Goal: Task Accomplishment & Management: Manage account settings

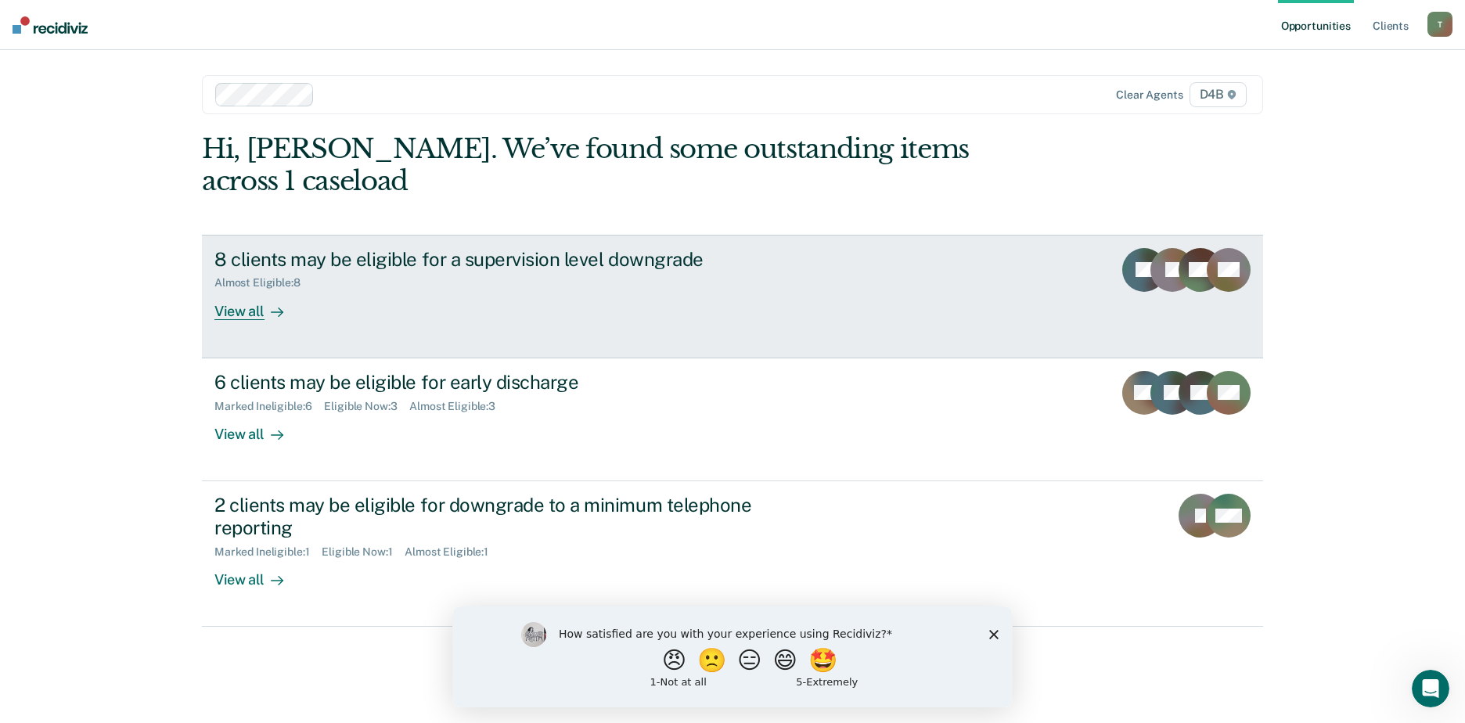
click at [243, 290] on div "View all" at bounding box center [258, 305] width 88 height 31
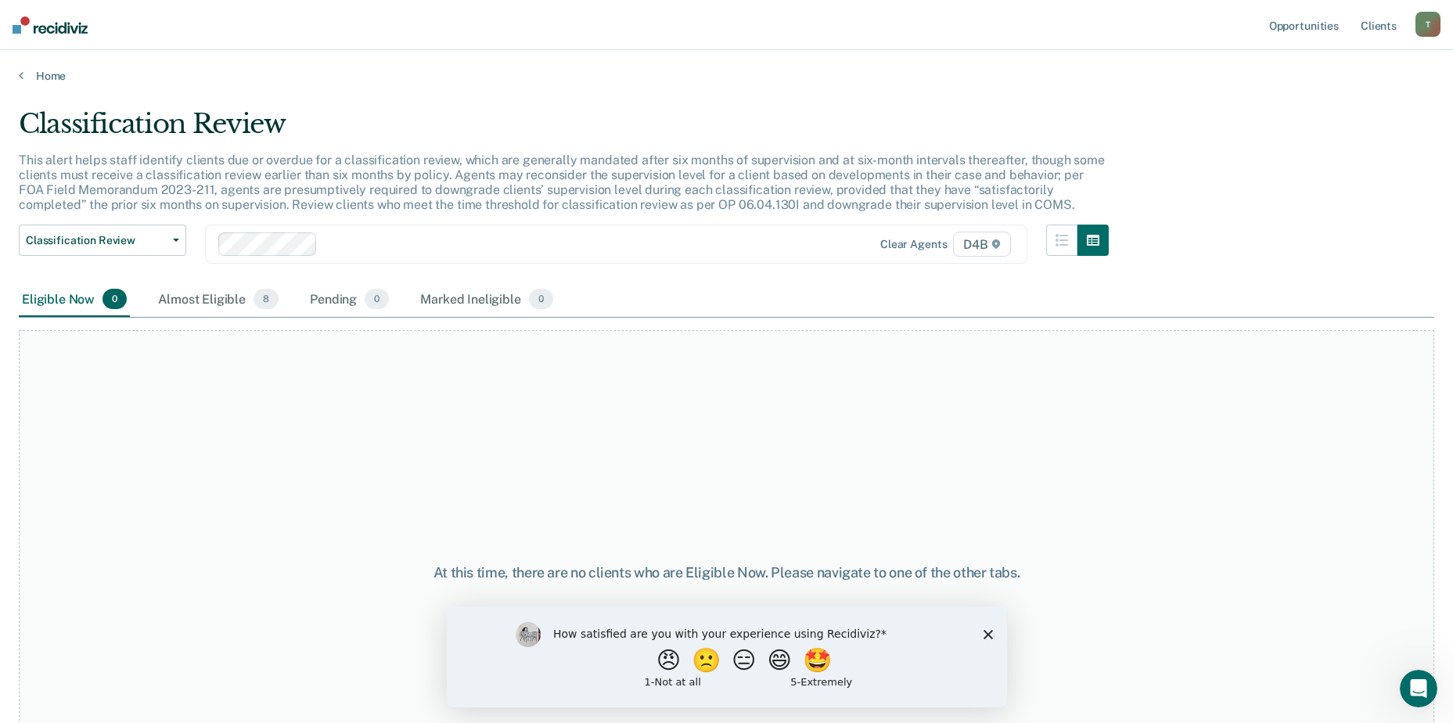
click at [982, 650] on div "How satisfied are you with your experience using Recidiviz? 😠 🙁 😑 😄 🤩 1 - Not a…" at bounding box center [726, 656] width 560 height 101
click at [987, 638] on icon "Close survey" at bounding box center [987, 633] width 9 height 9
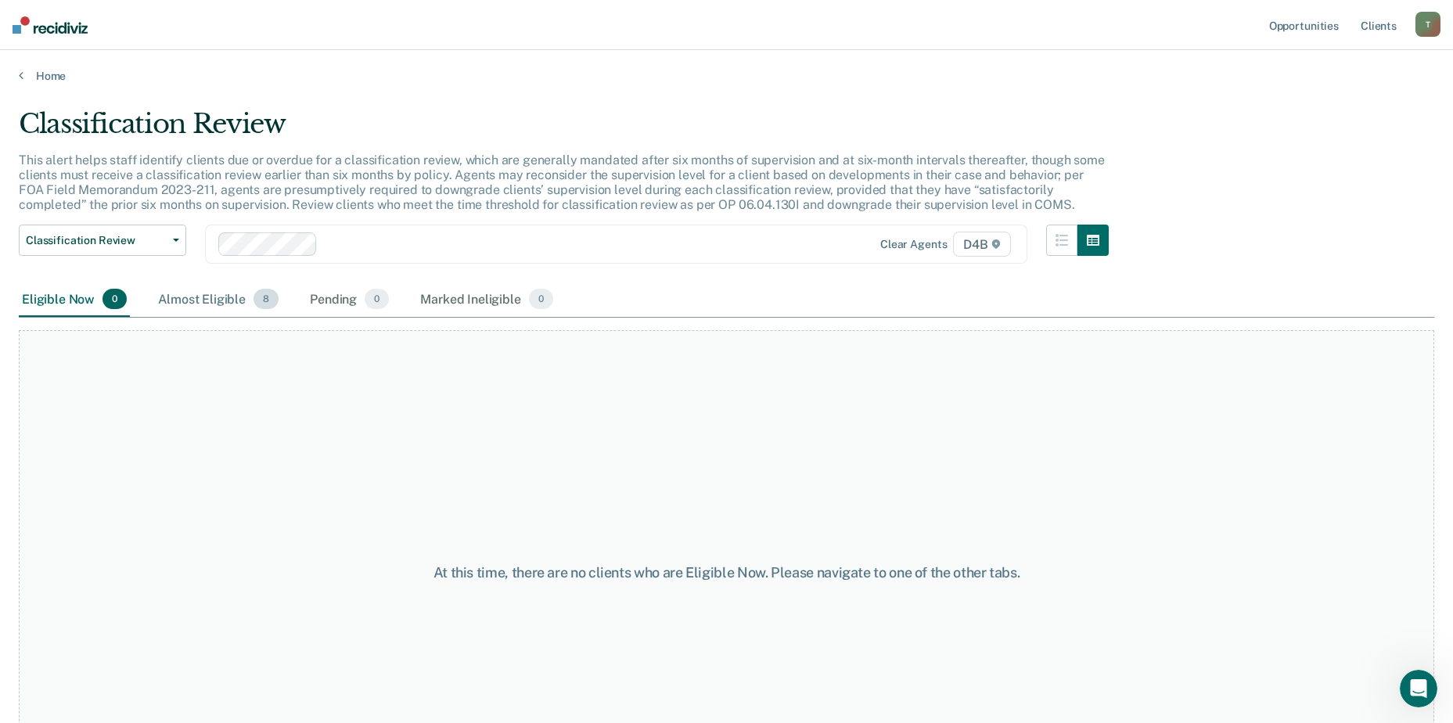
click at [189, 302] on div "Almost Eligible 8" at bounding box center [218, 300] width 127 height 34
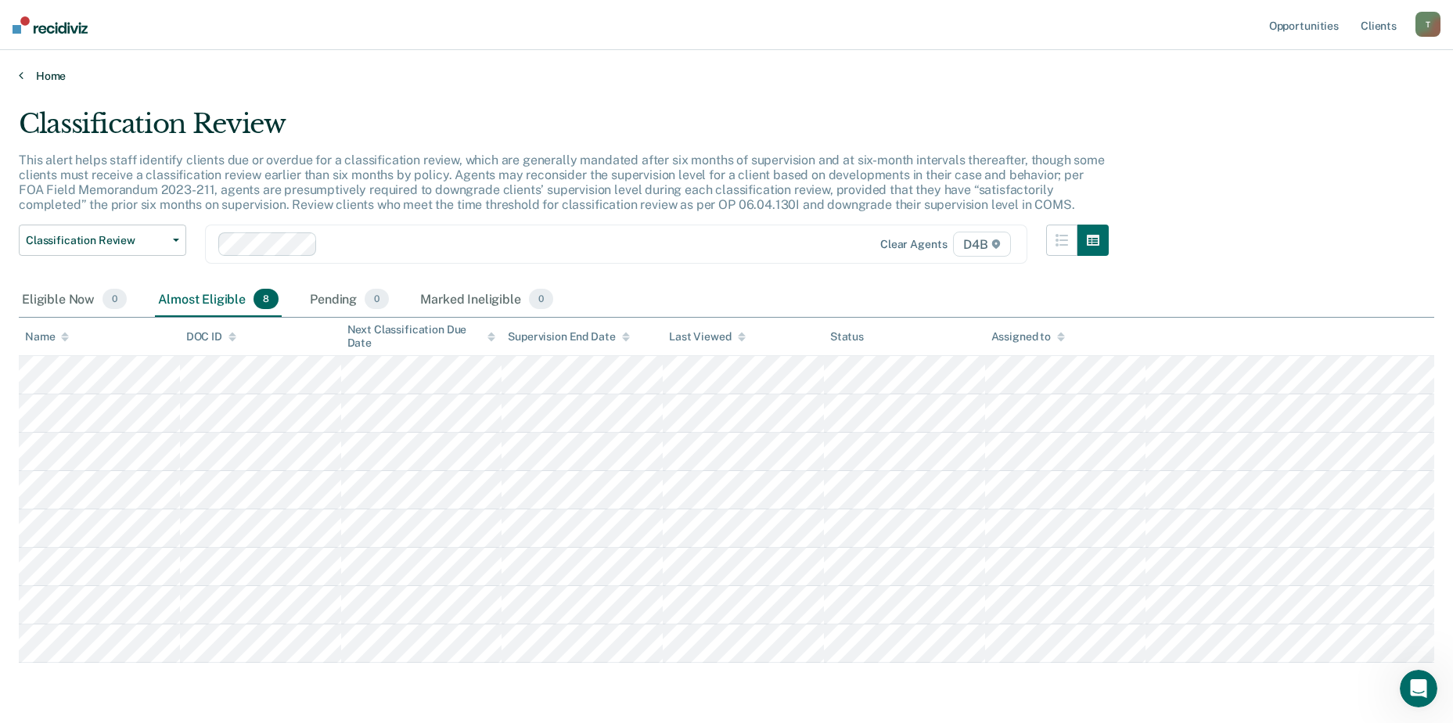
click at [40, 74] on link "Home" at bounding box center [727, 76] width 1416 height 14
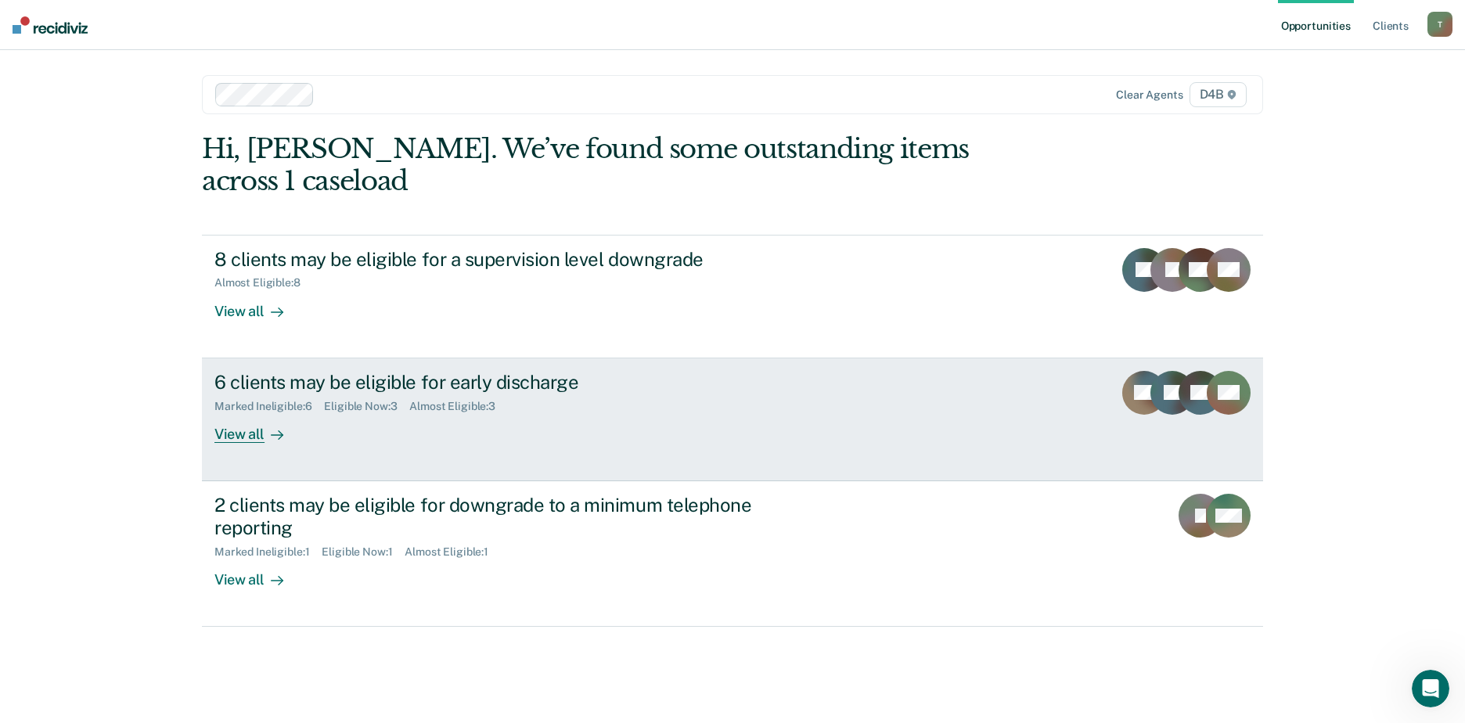
click at [256, 412] on div "View all" at bounding box center [258, 427] width 88 height 31
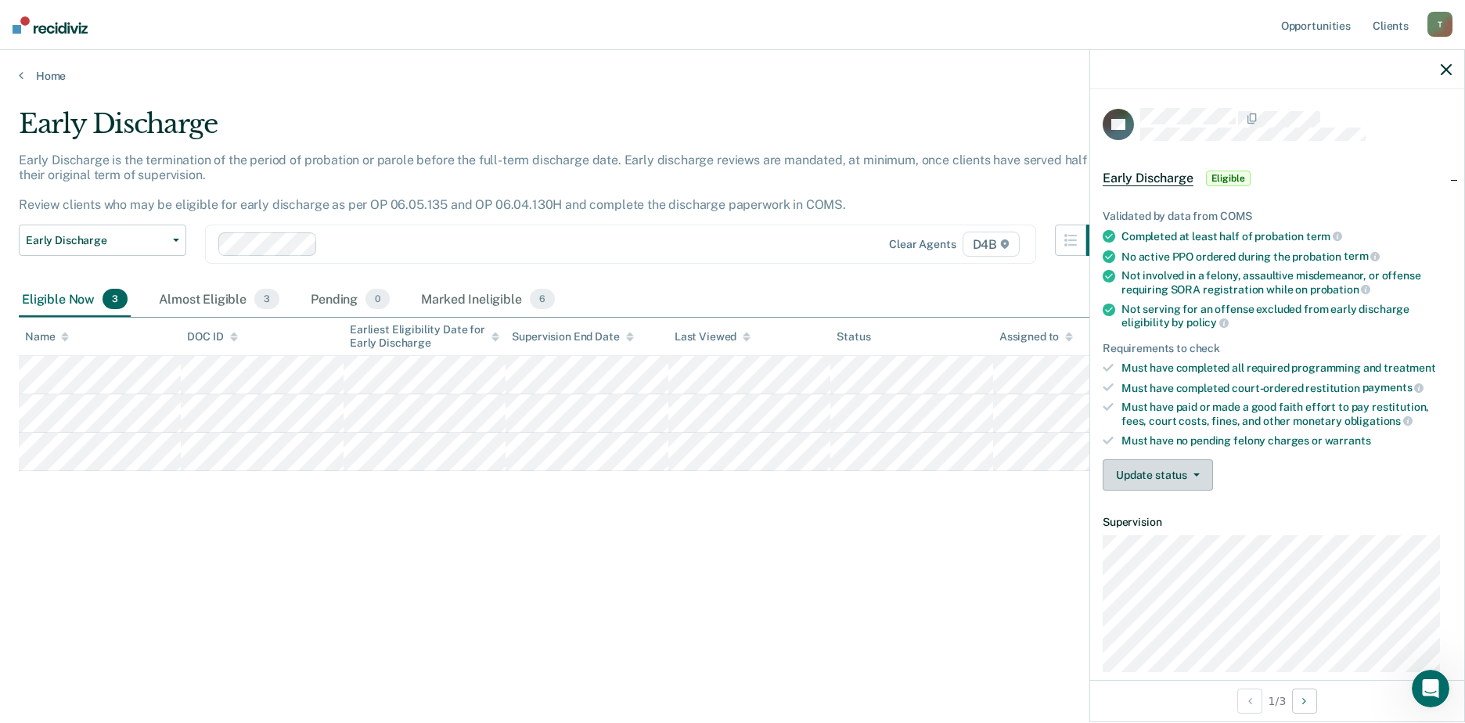
click at [1205, 479] on button "Update status" at bounding box center [1158, 474] width 110 height 31
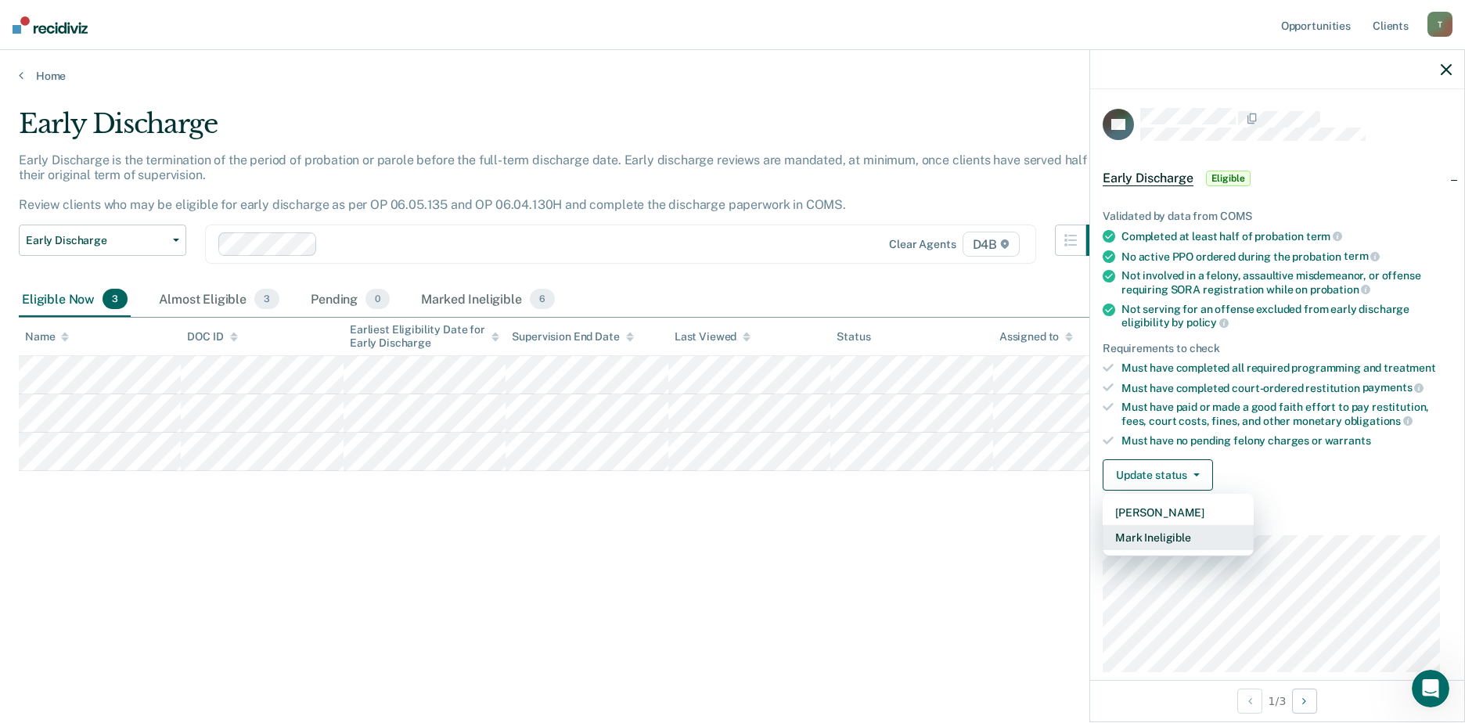
click at [1170, 537] on button "Mark Ineligible" at bounding box center [1178, 537] width 151 height 25
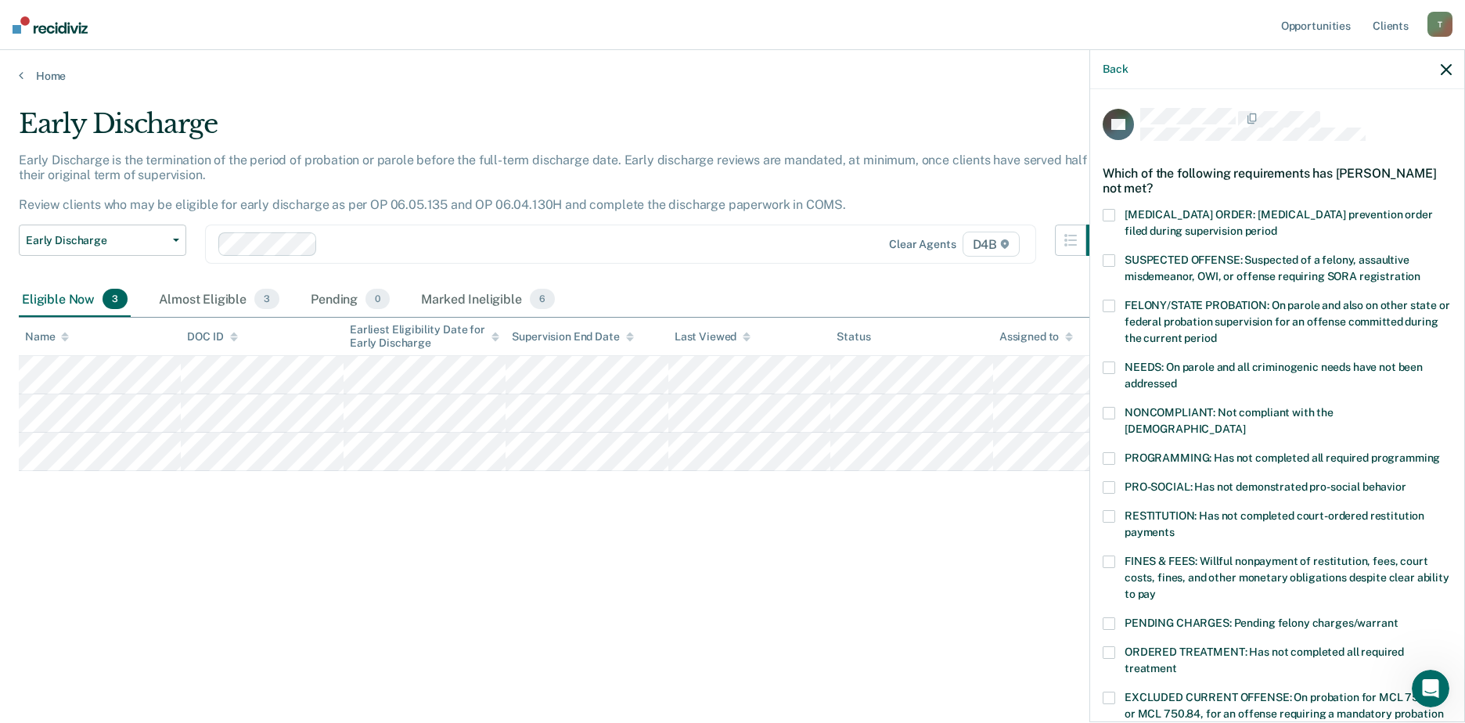
click at [1116, 556] on label "FINES & FEES: Willful nonpayment of restitution, fees, court costs, fines, and …" at bounding box center [1277, 580] width 349 height 49
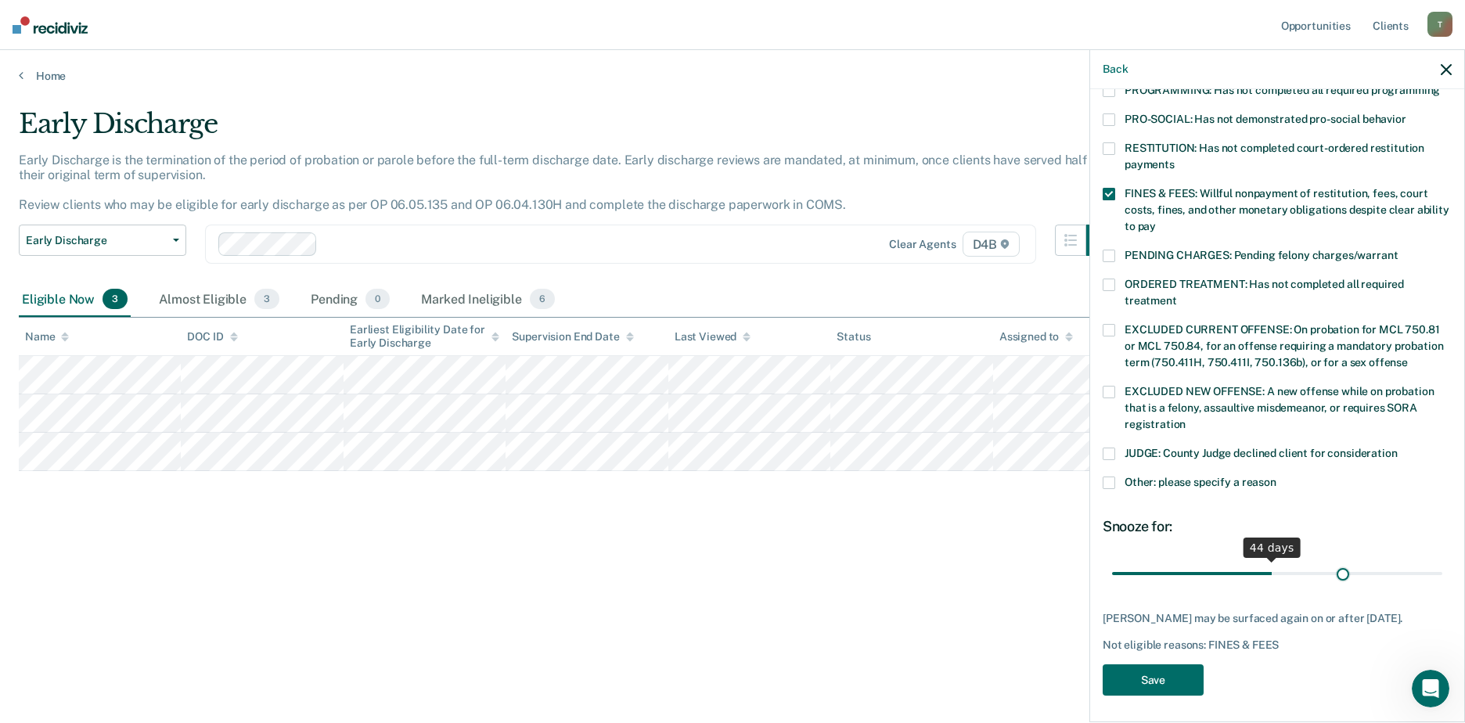
scroll to position [368, 0]
drag, startPoint x: 1219, startPoint y: 555, endPoint x: 1478, endPoint y: 549, distance: 258.4
type input "90"
click at [1443, 560] on input "range" at bounding box center [1277, 573] width 330 height 27
click at [1174, 682] on button "Save" at bounding box center [1153, 681] width 101 height 32
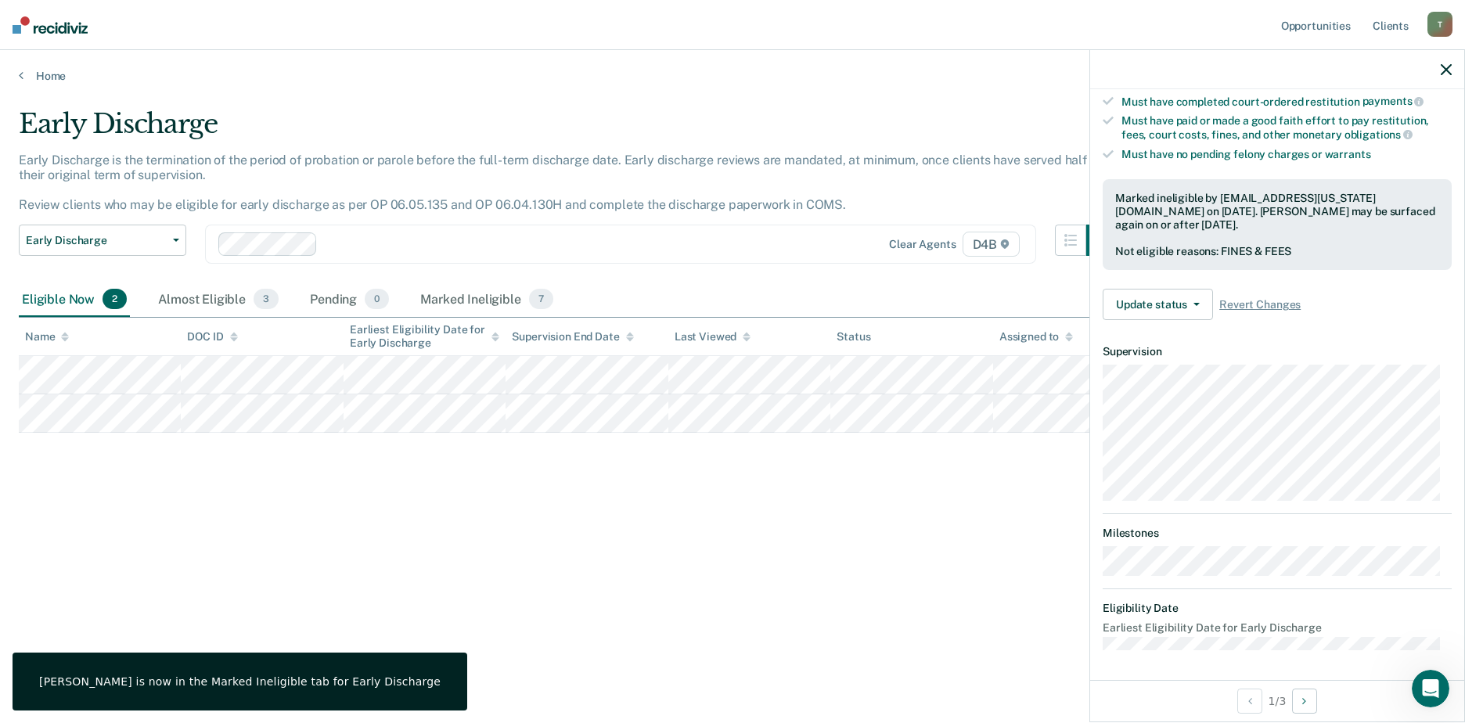
scroll to position [171, 0]
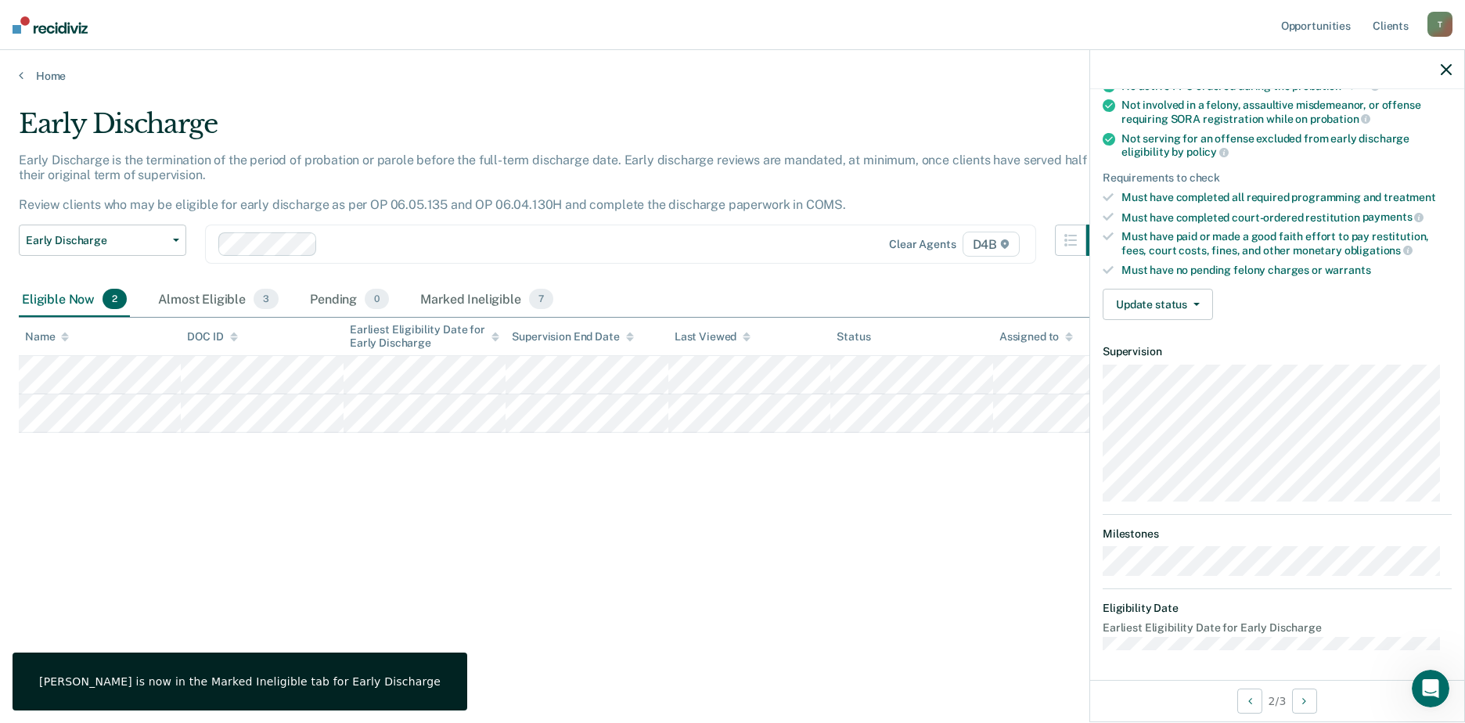
click at [279, 393] on tbody at bounding box center [733, 394] width 1428 height 77
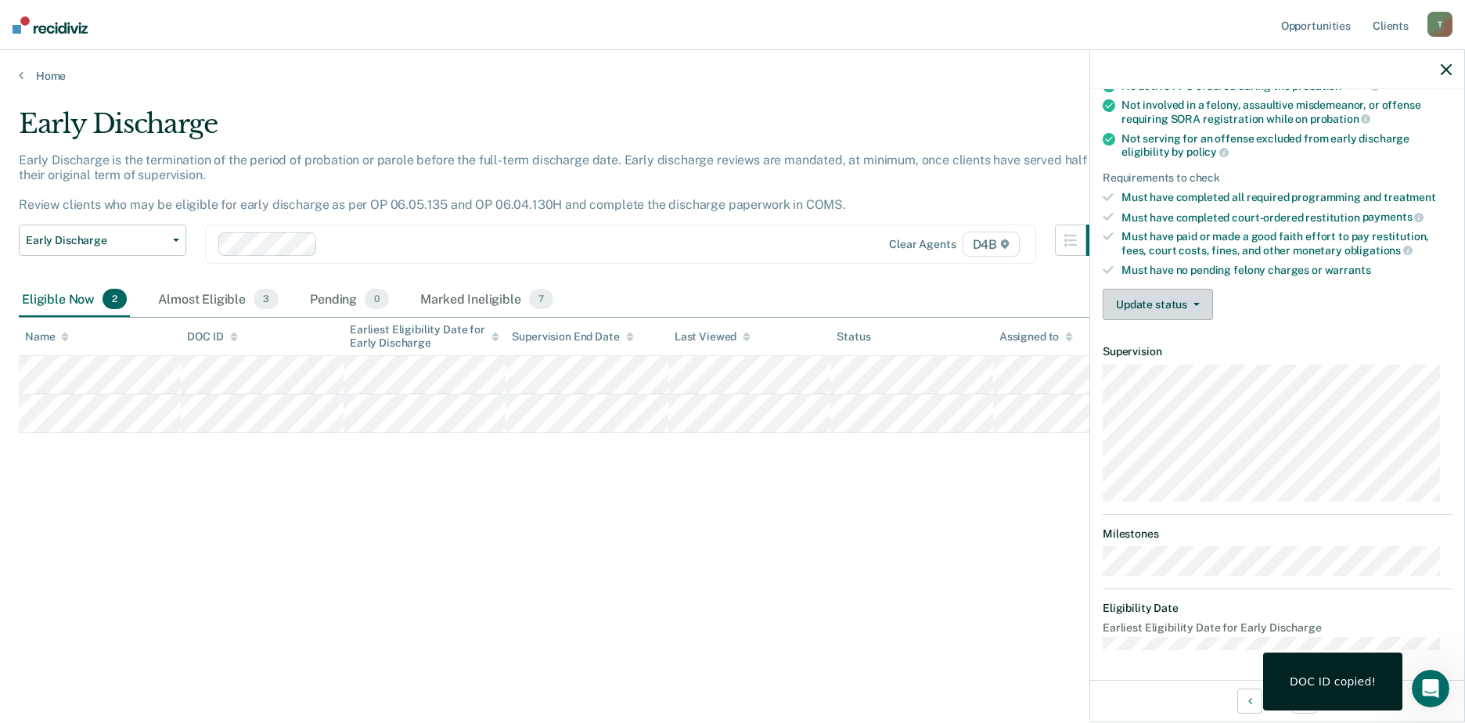
click at [1206, 309] on button "Update status" at bounding box center [1158, 304] width 110 height 31
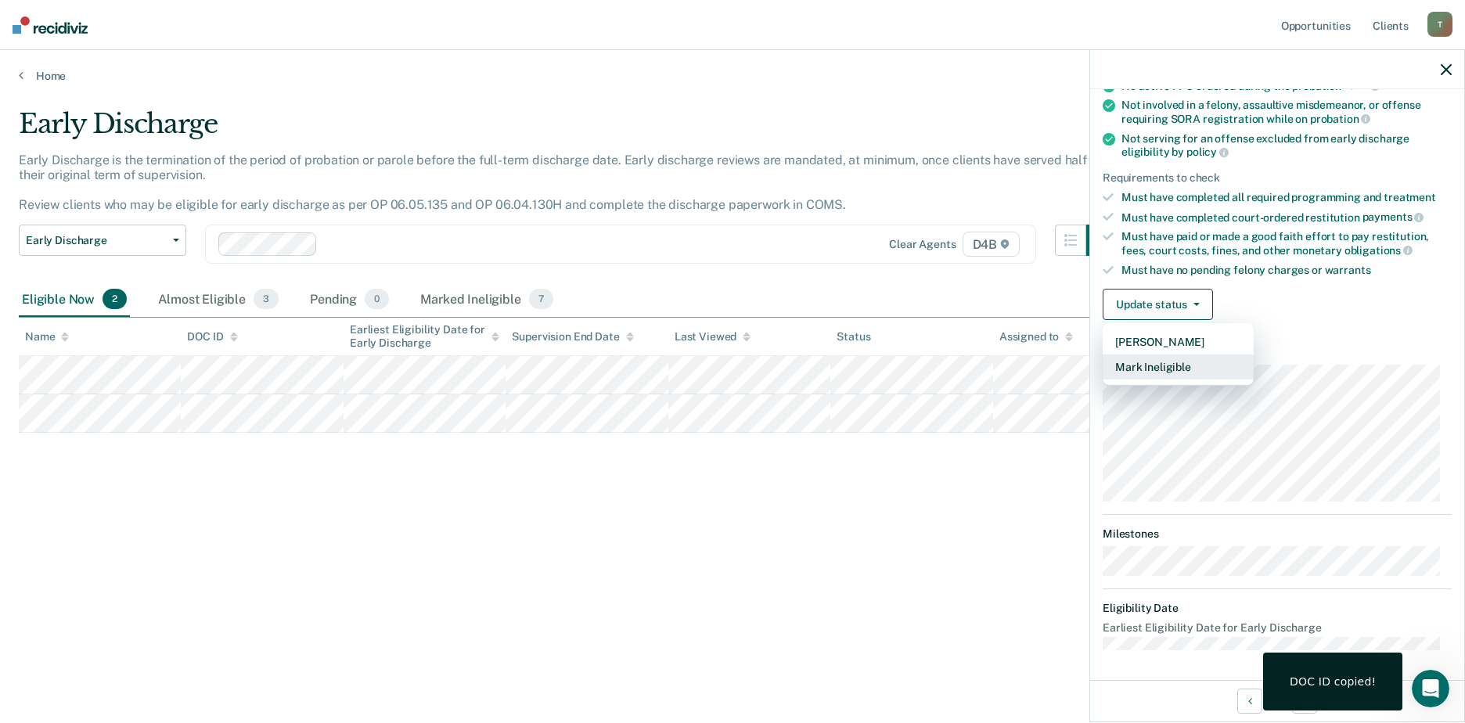
click at [1162, 368] on button "Mark Ineligible" at bounding box center [1178, 367] width 151 height 25
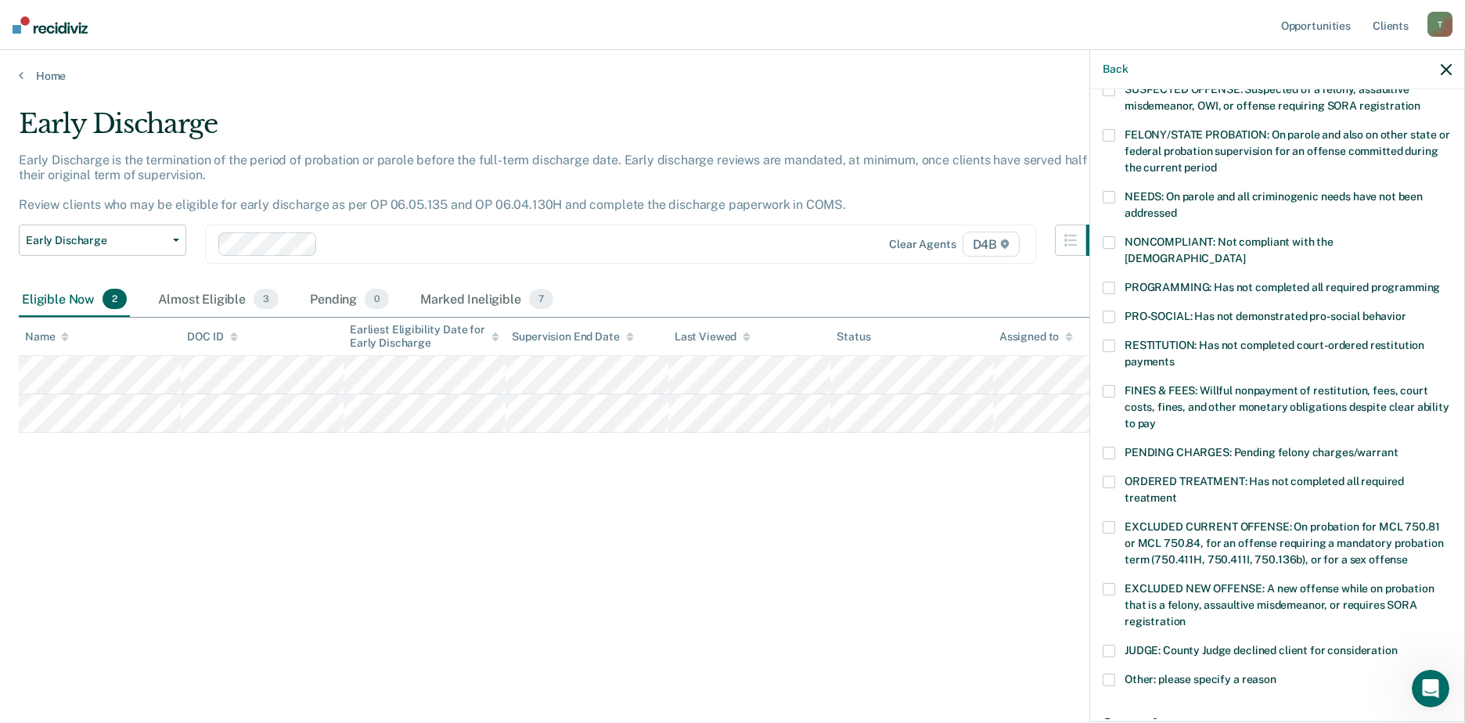
click at [1110, 236] on span at bounding box center [1109, 242] width 13 height 13
click at [1105, 476] on span at bounding box center [1109, 482] width 13 height 13
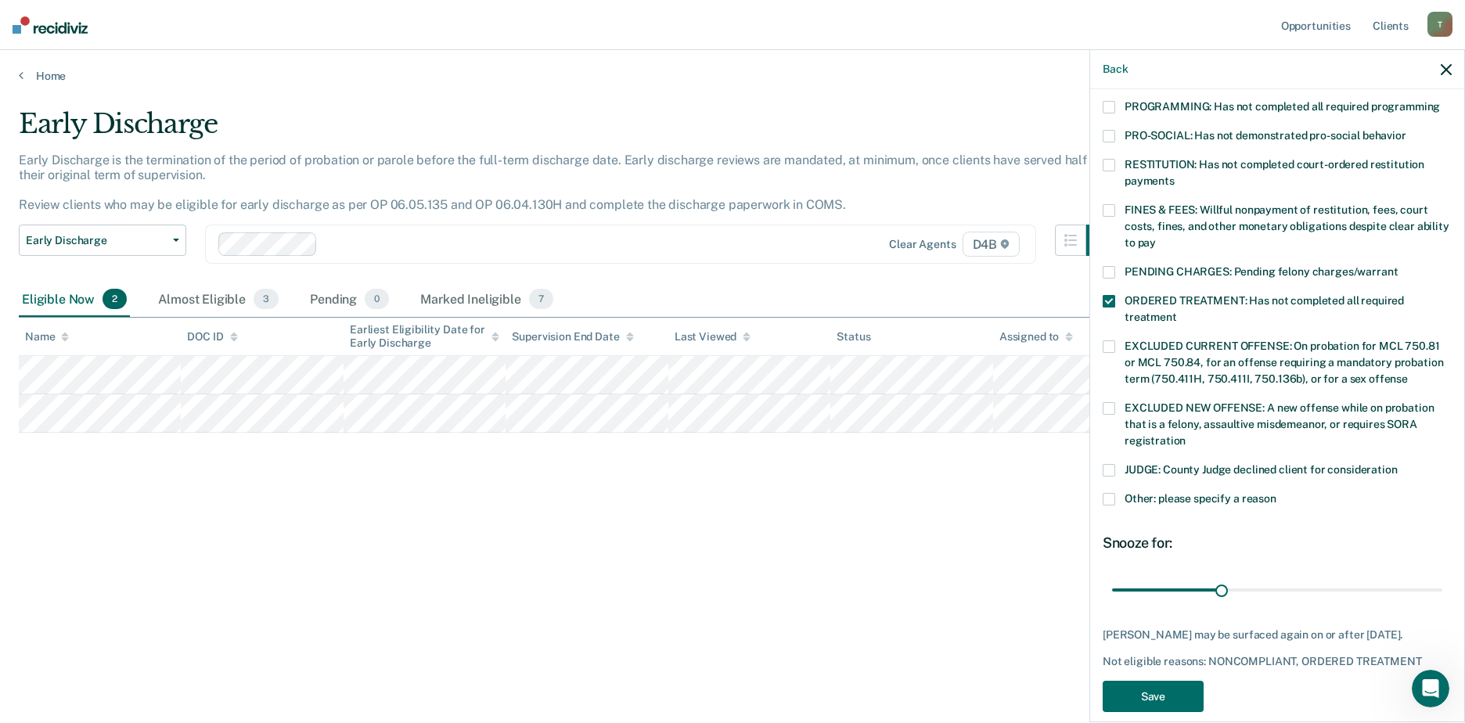
scroll to position [368, 0]
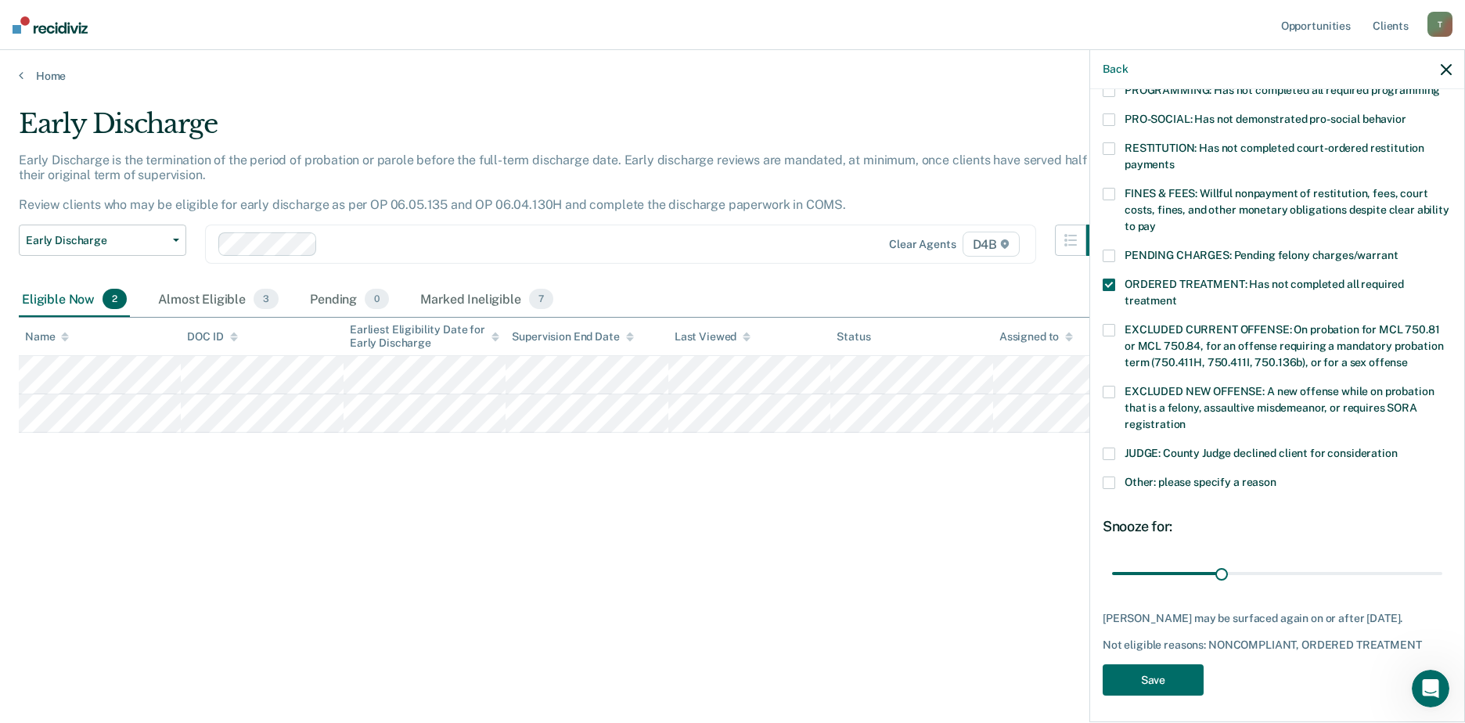
click at [1109, 477] on span at bounding box center [1109, 483] width 13 height 13
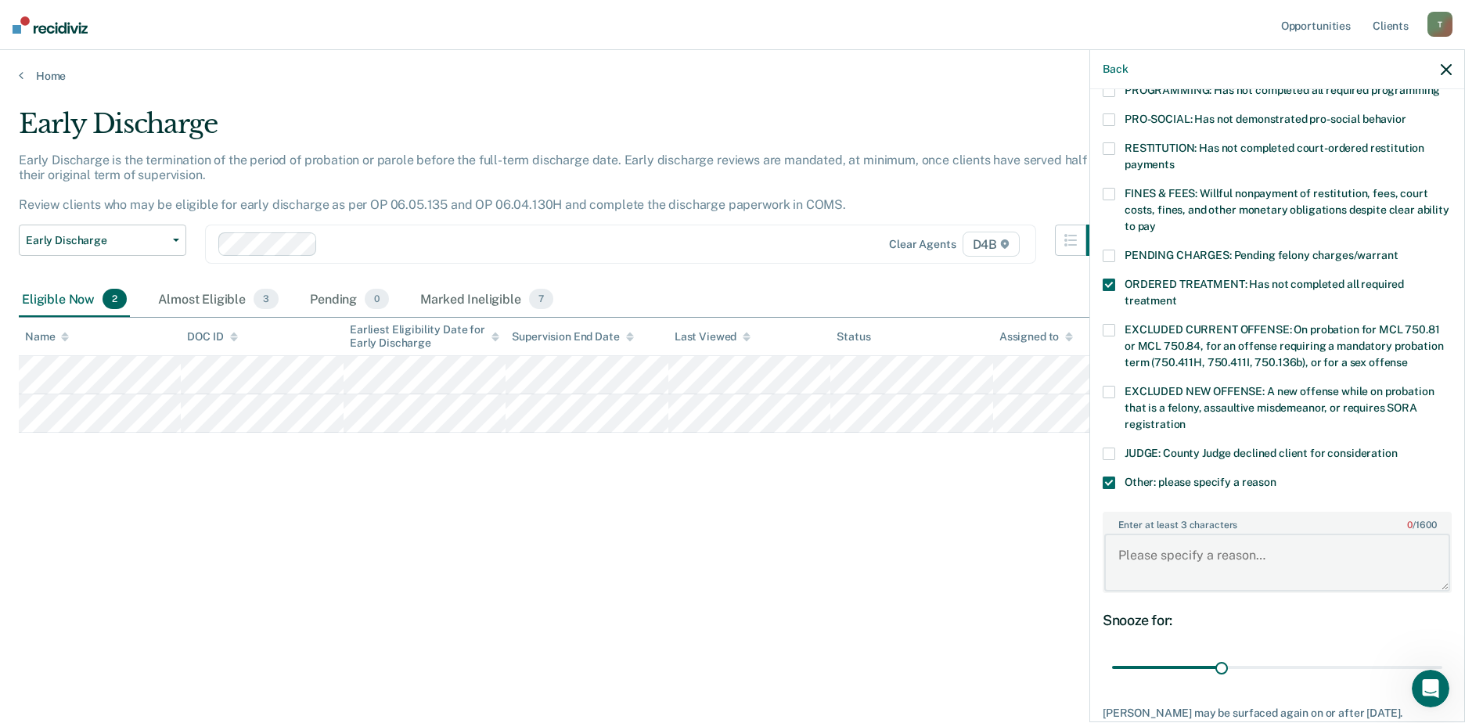
click at [1244, 549] on textarea "Enter at least 3 characters 0 / 1600" at bounding box center [1277, 563] width 346 height 58
click at [1368, 538] on textarea "He is pending a probation violation hearing, which he is out on bond for." at bounding box center [1277, 563] width 346 height 58
type textarea "He is pending a probation violation hearing, which he is out on bond for."
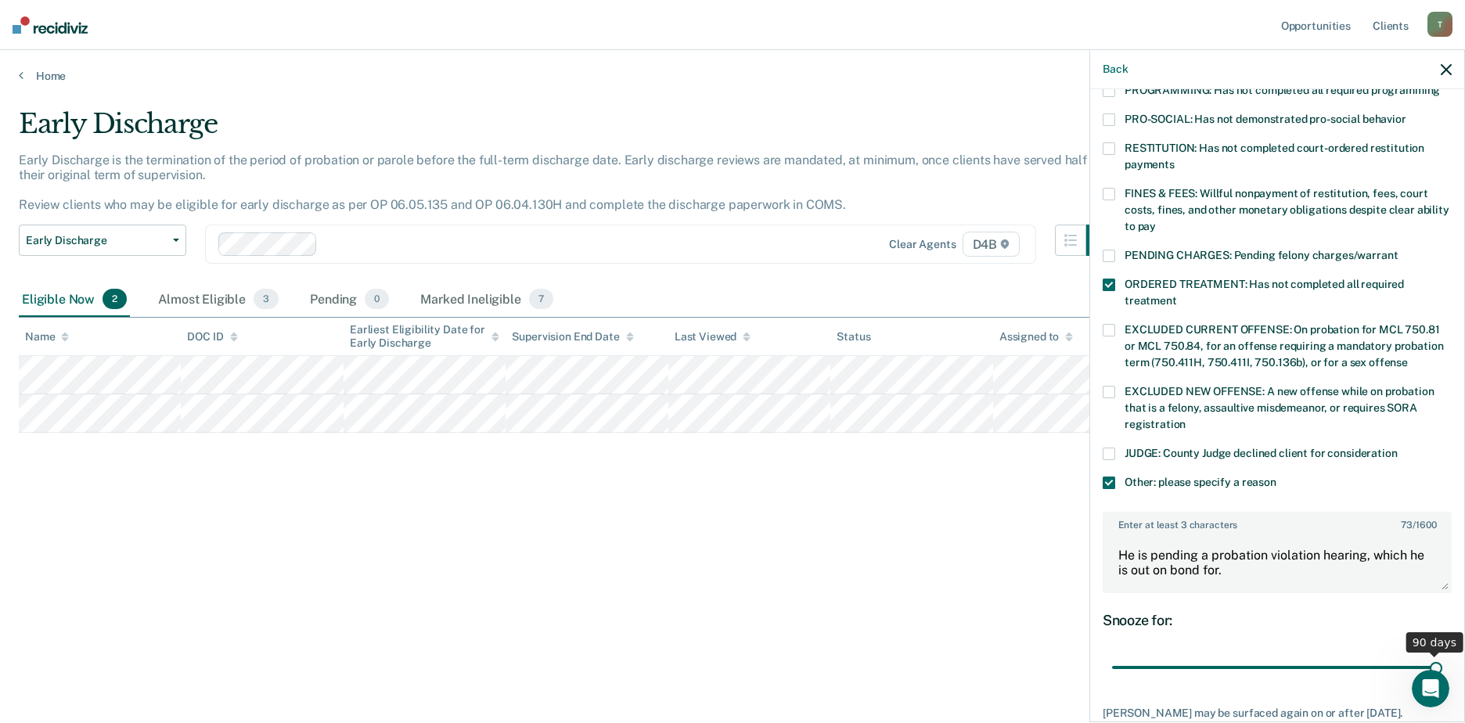
drag, startPoint x: 1219, startPoint y: 649, endPoint x: 1456, endPoint y: 634, distance: 236.8
type input "90"
click at [1443, 654] on input "range" at bounding box center [1277, 667] width 330 height 27
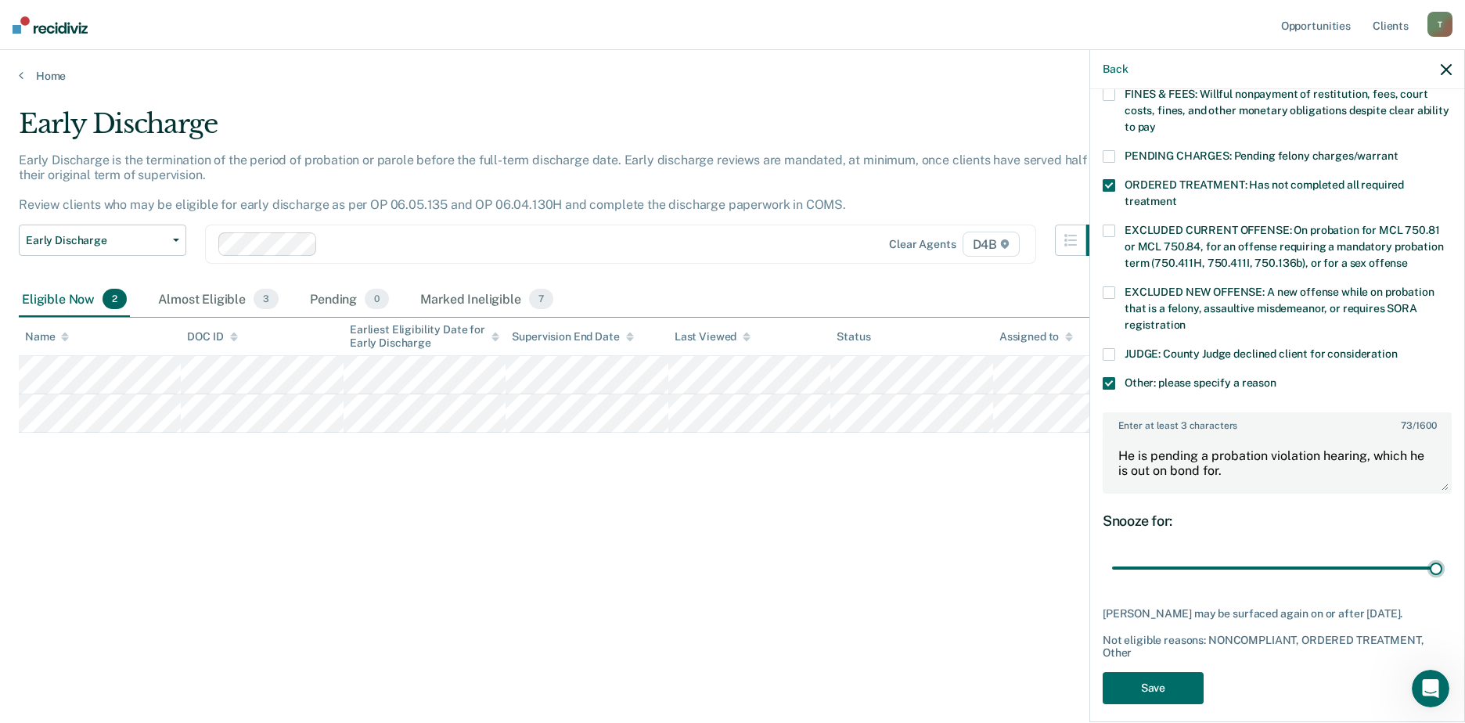
scroll to position [475, 0]
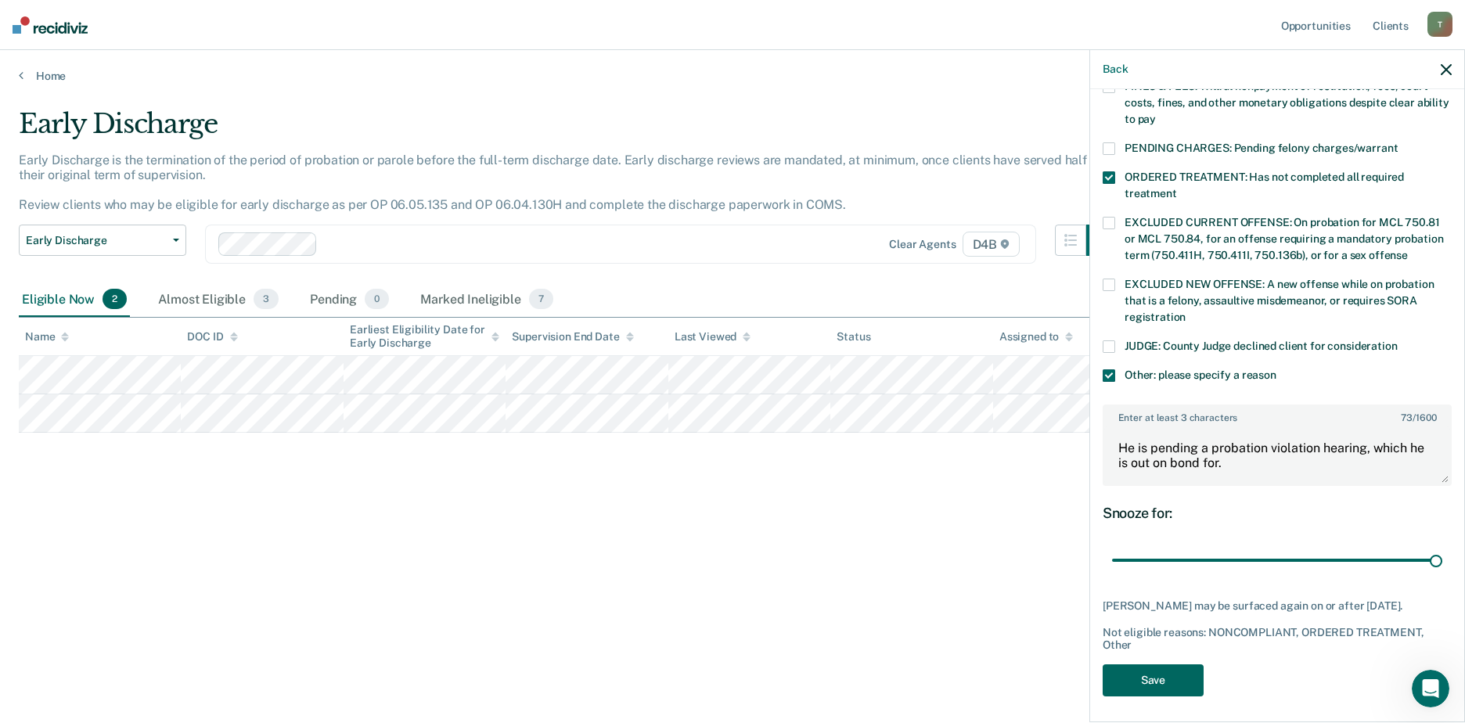
click at [1162, 668] on button "Save" at bounding box center [1153, 681] width 101 height 32
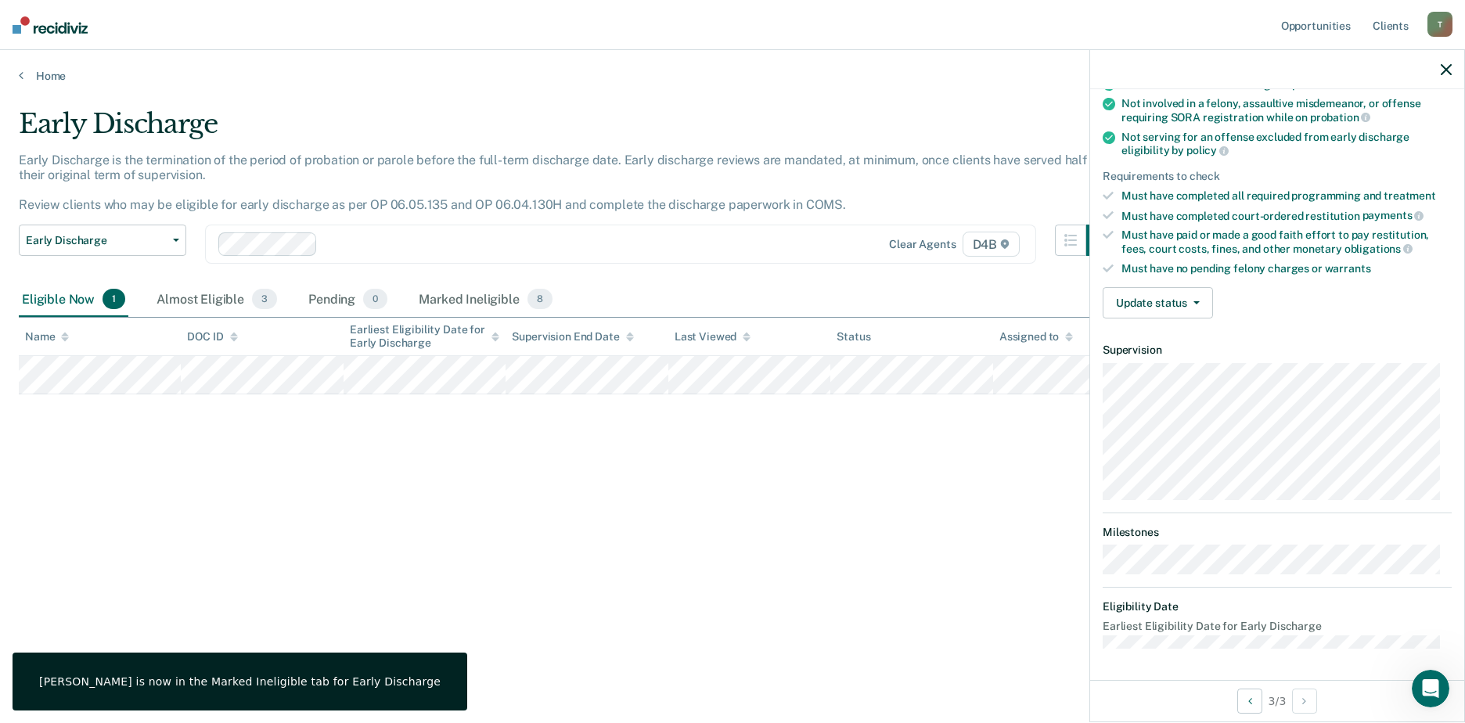
scroll to position [171, 0]
click at [1176, 304] on button "Update status" at bounding box center [1158, 304] width 110 height 31
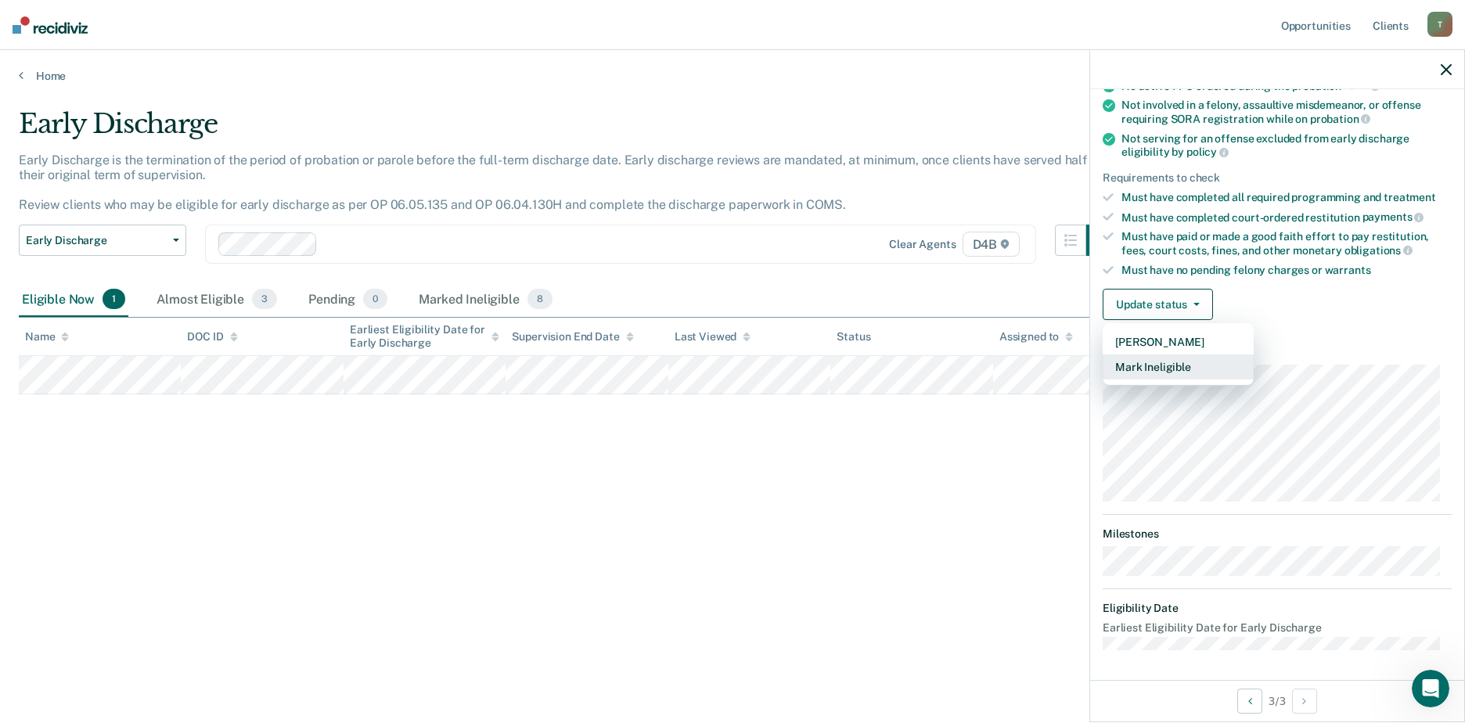
click at [1171, 364] on button "Mark Ineligible" at bounding box center [1178, 367] width 151 height 25
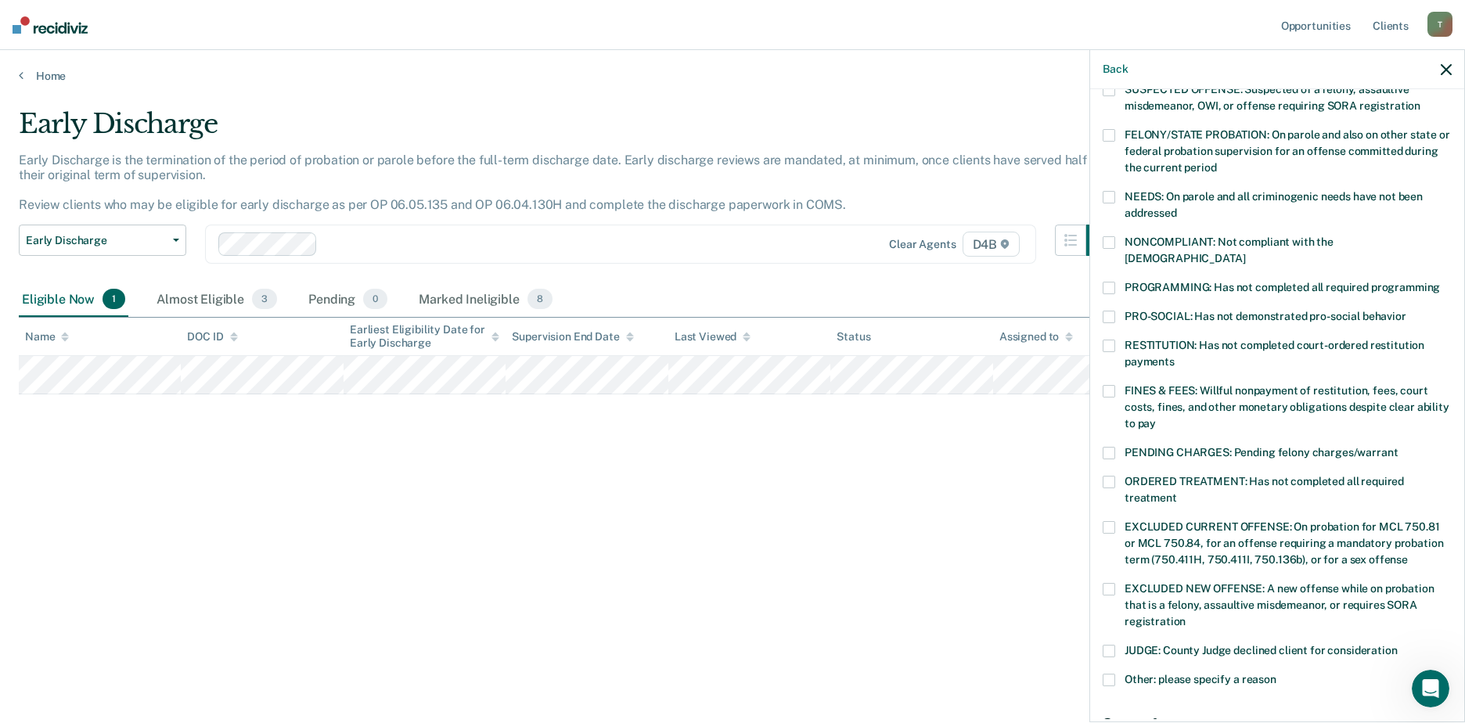
click at [1108, 282] on span at bounding box center [1109, 288] width 13 height 13
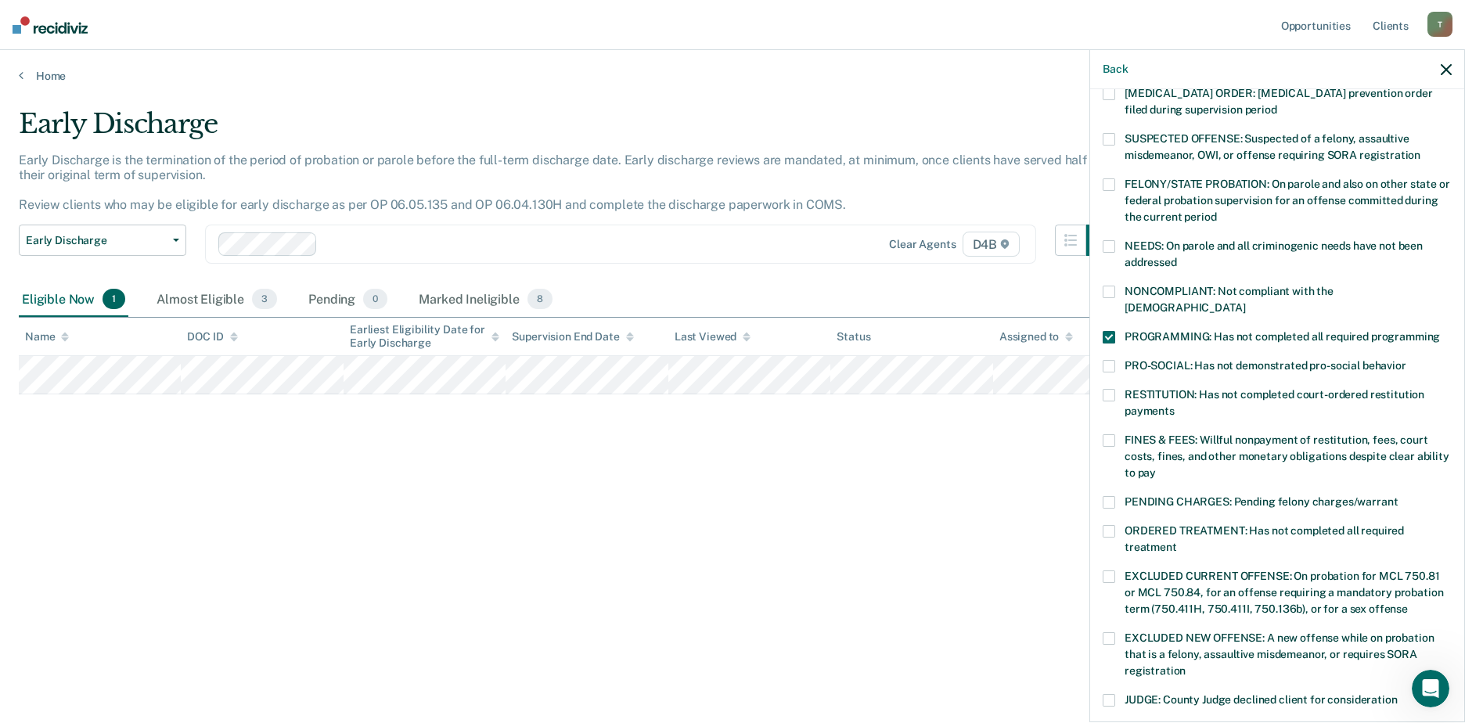
scroll to position [157, 0]
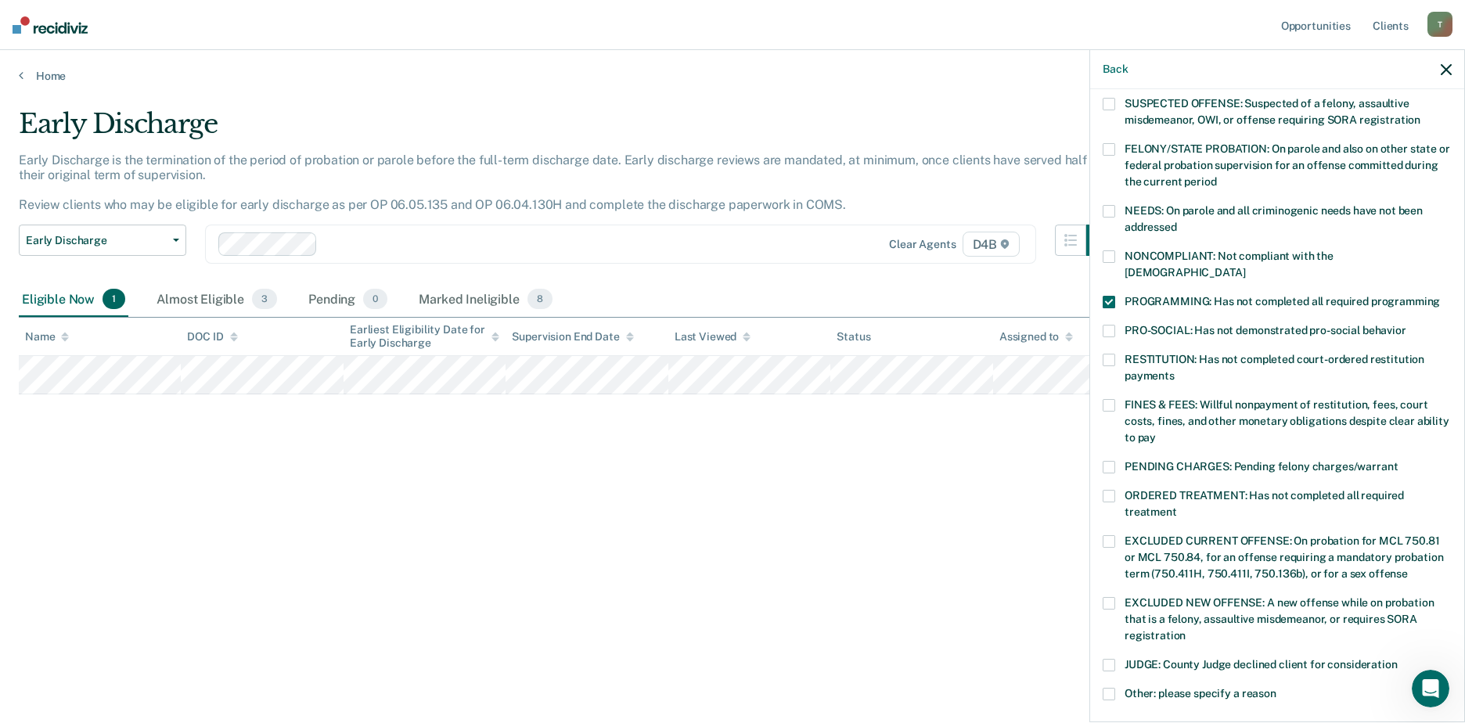
click at [1110, 399] on span at bounding box center [1109, 405] width 13 height 13
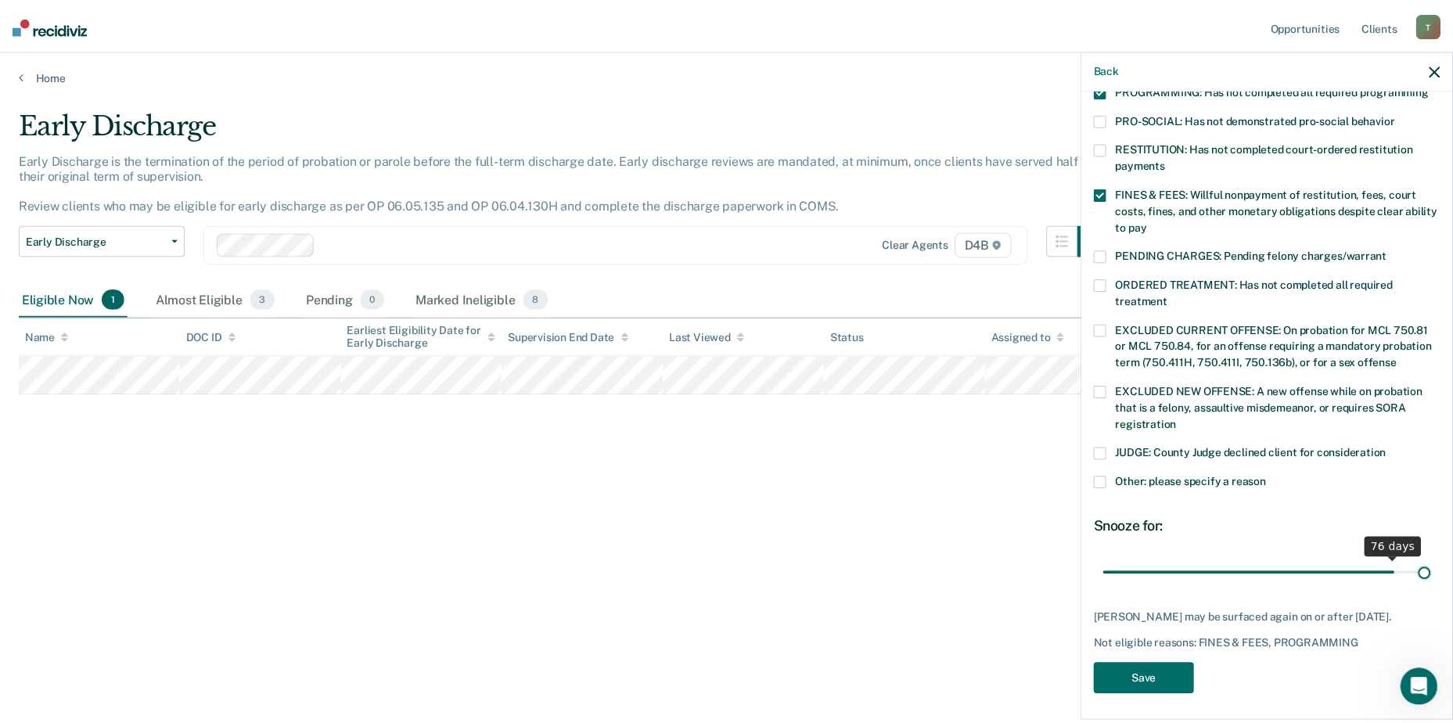
scroll to position [355, 0]
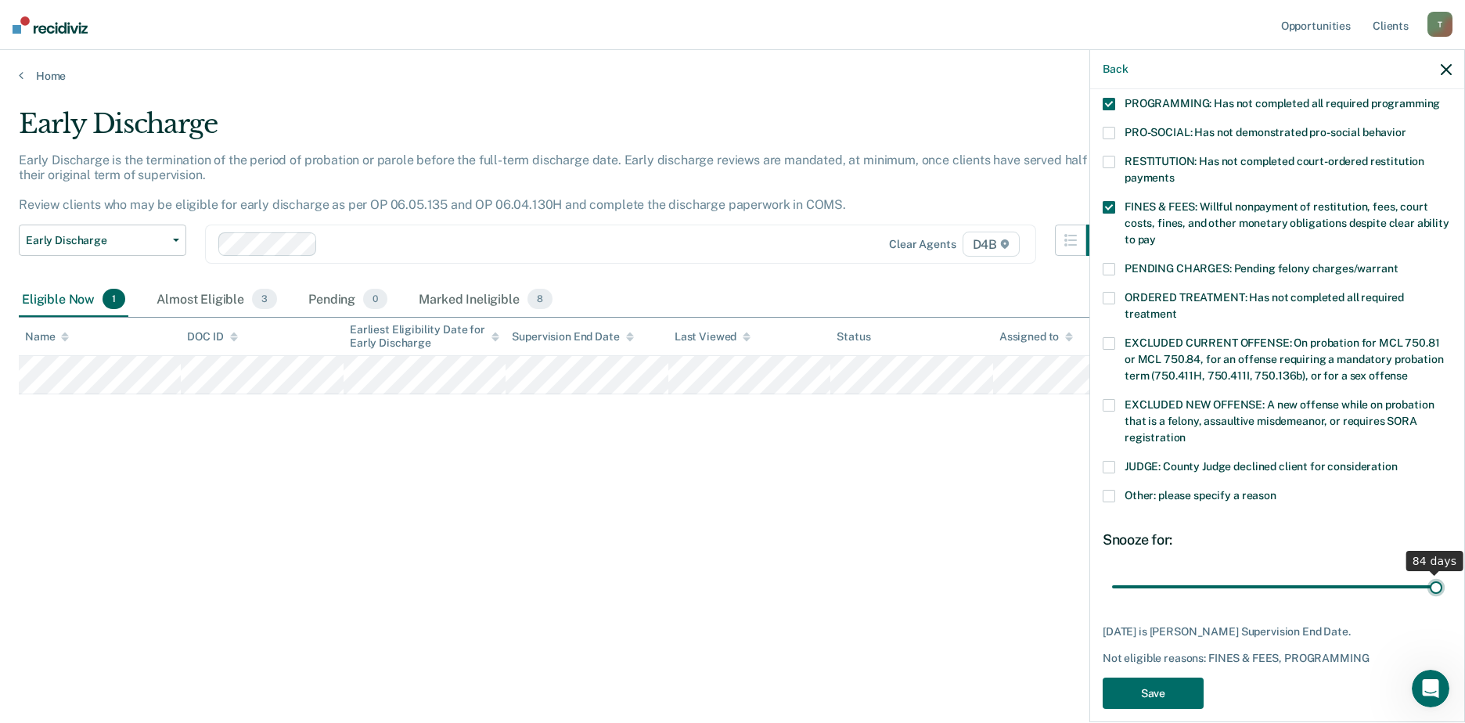
drag, startPoint x: 1227, startPoint y: 559, endPoint x: 1468, endPoint y: 566, distance: 242.0
type input "84"
click at [1443, 573] on input "range" at bounding box center [1277, 586] width 330 height 27
click at [1169, 682] on button "Save" at bounding box center [1153, 694] width 101 height 32
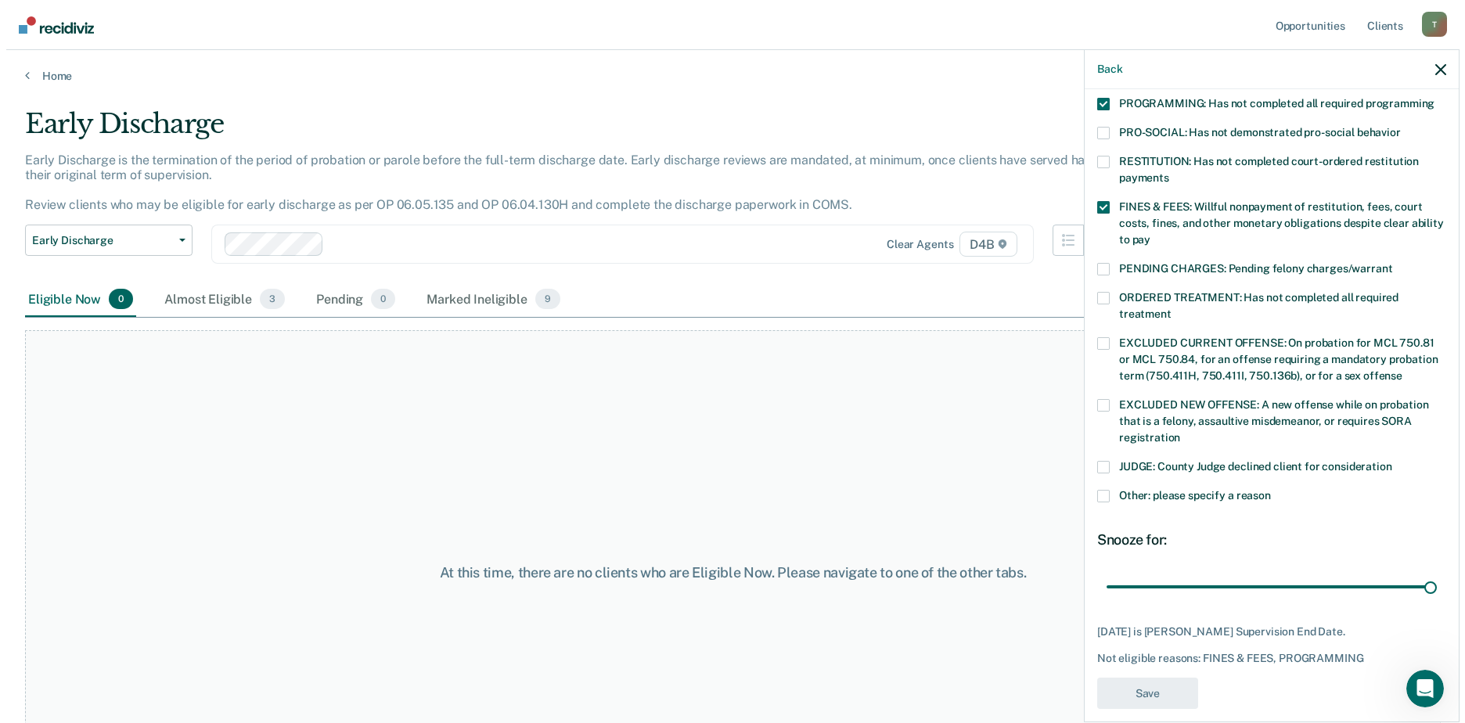
scroll to position [286, 0]
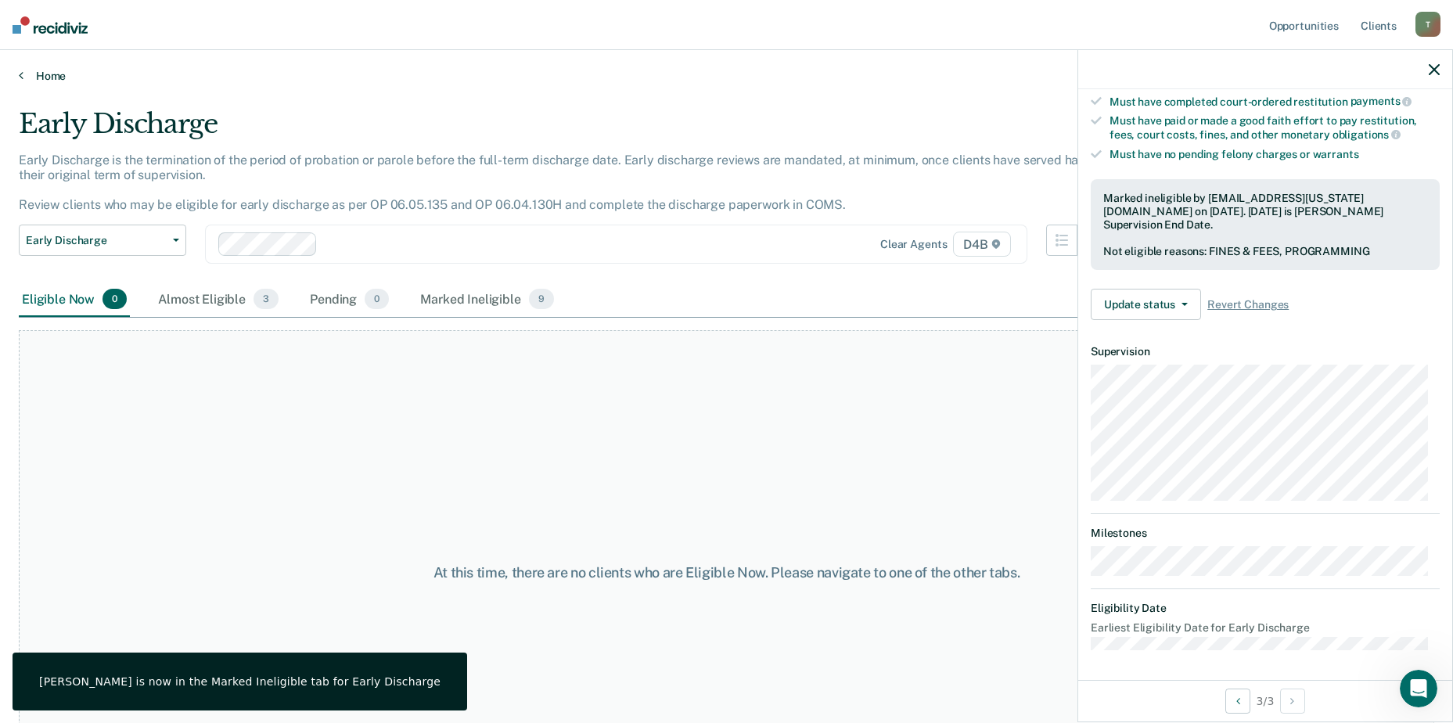
click at [45, 77] on link "Home" at bounding box center [727, 76] width 1416 height 14
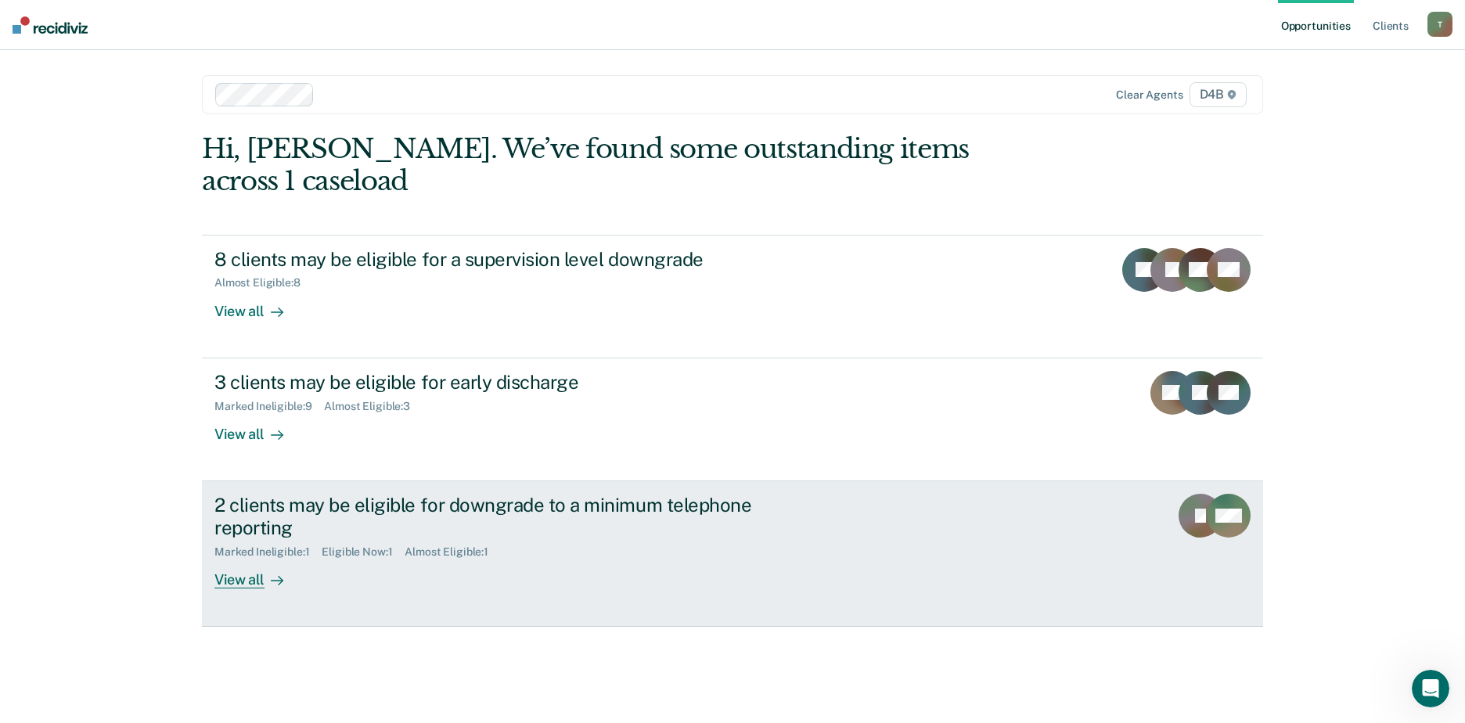
click at [243, 558] on div "View all" at bounding box center [258, 573] width 88 height 31
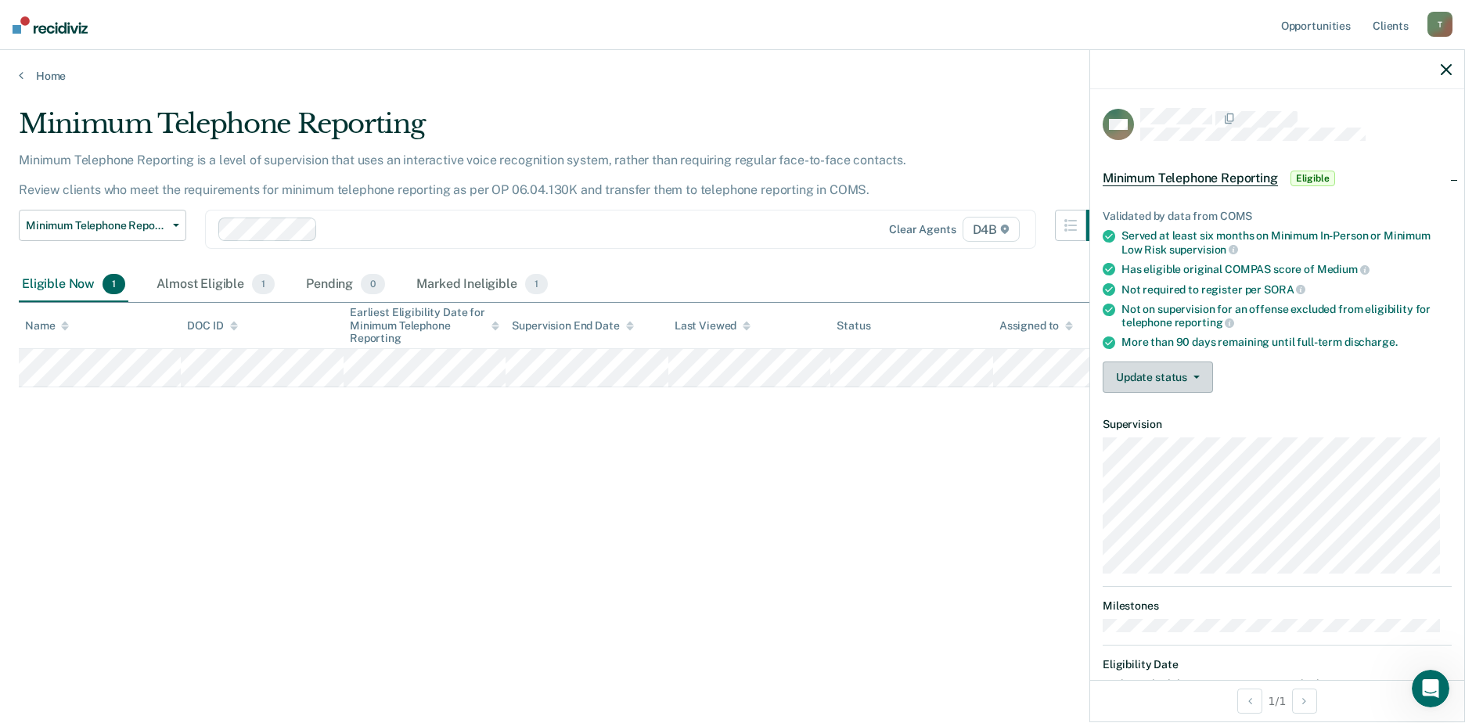
click at [1152, 380] on button "Update status" at bounding box center [1158, 377] width 110 height 31
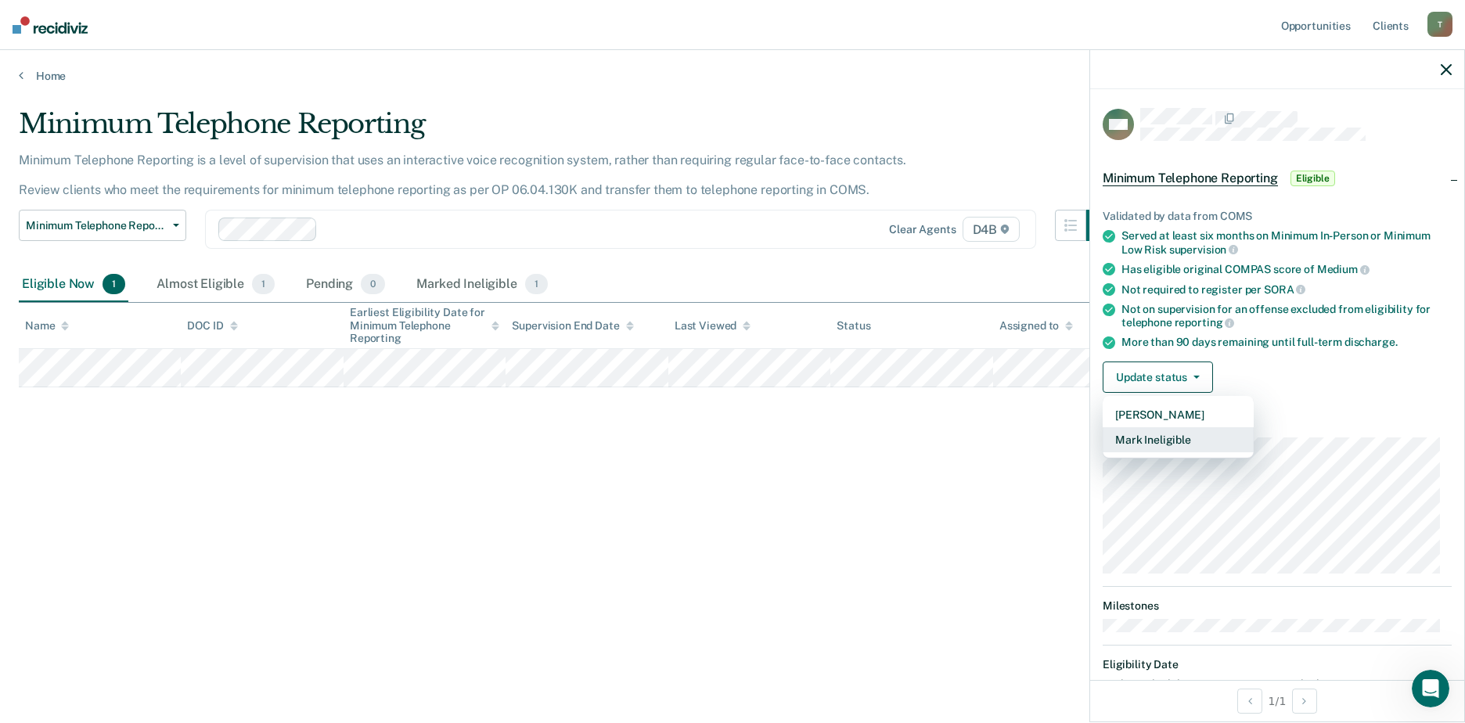
click at [1145, 439] on button "Mark Ineligible" at bounding box center [1178, 439] width 151 height 25
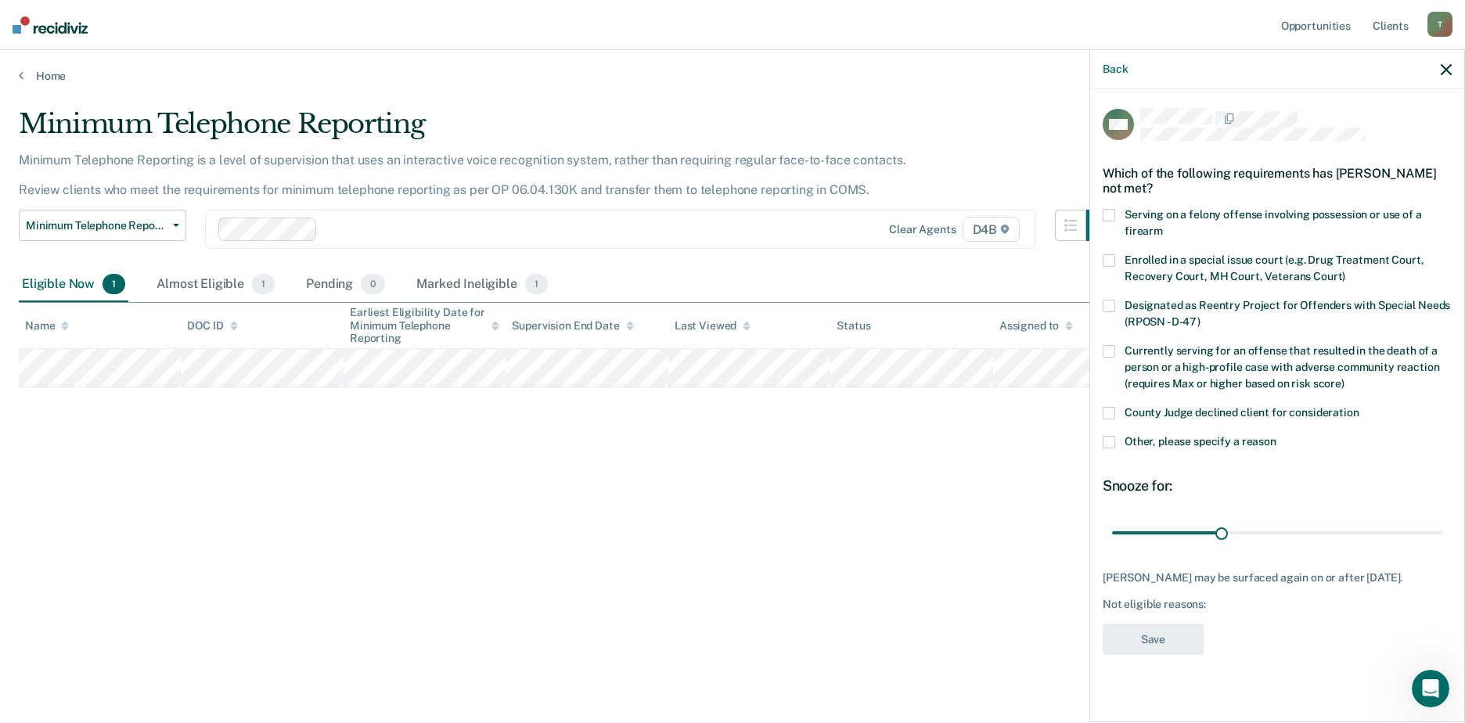
click at [1118, 440] on label "Other, please specify a reason" at bounding box center [1277, 444] width 349 height 16
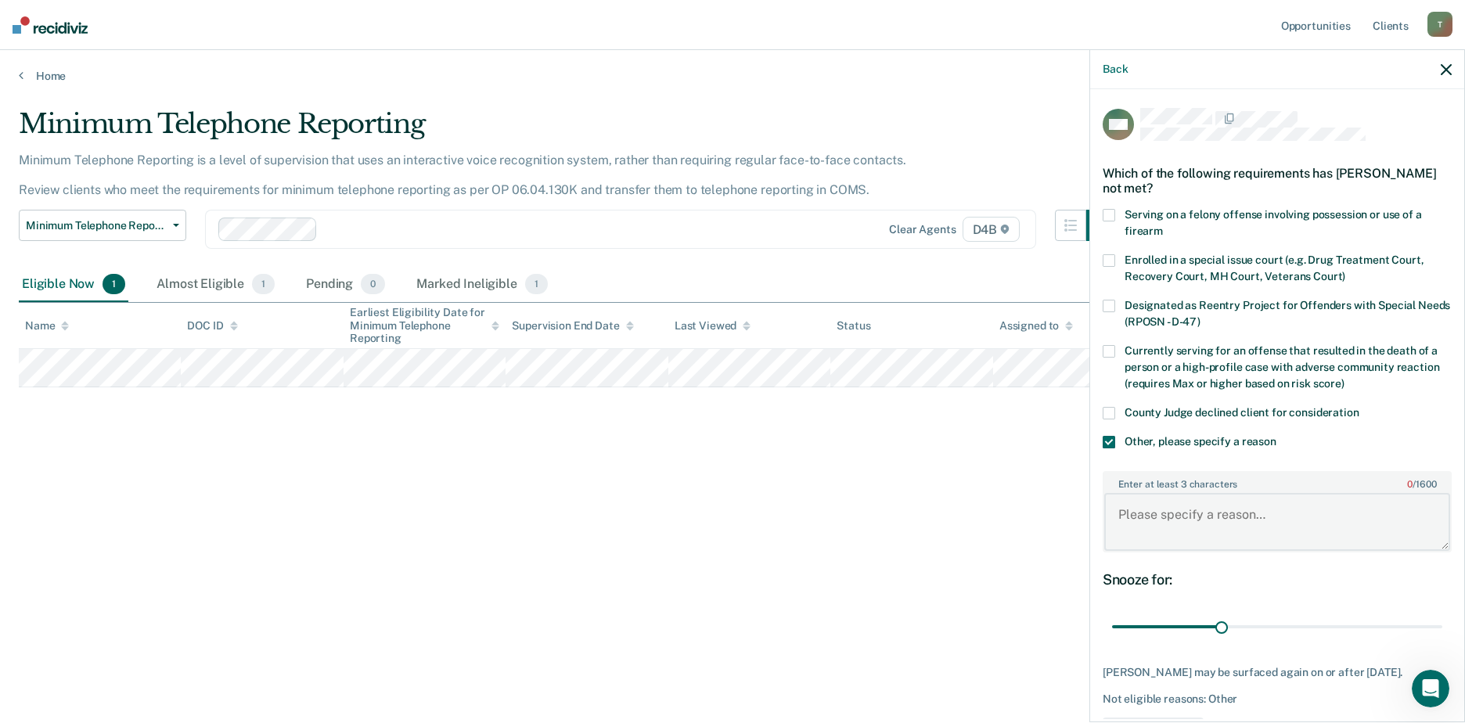
click at [1136, 502] on textarea "Enter at least 3 characters 0 / 1600" at bounding box center [1277, 522] width 346 height 58
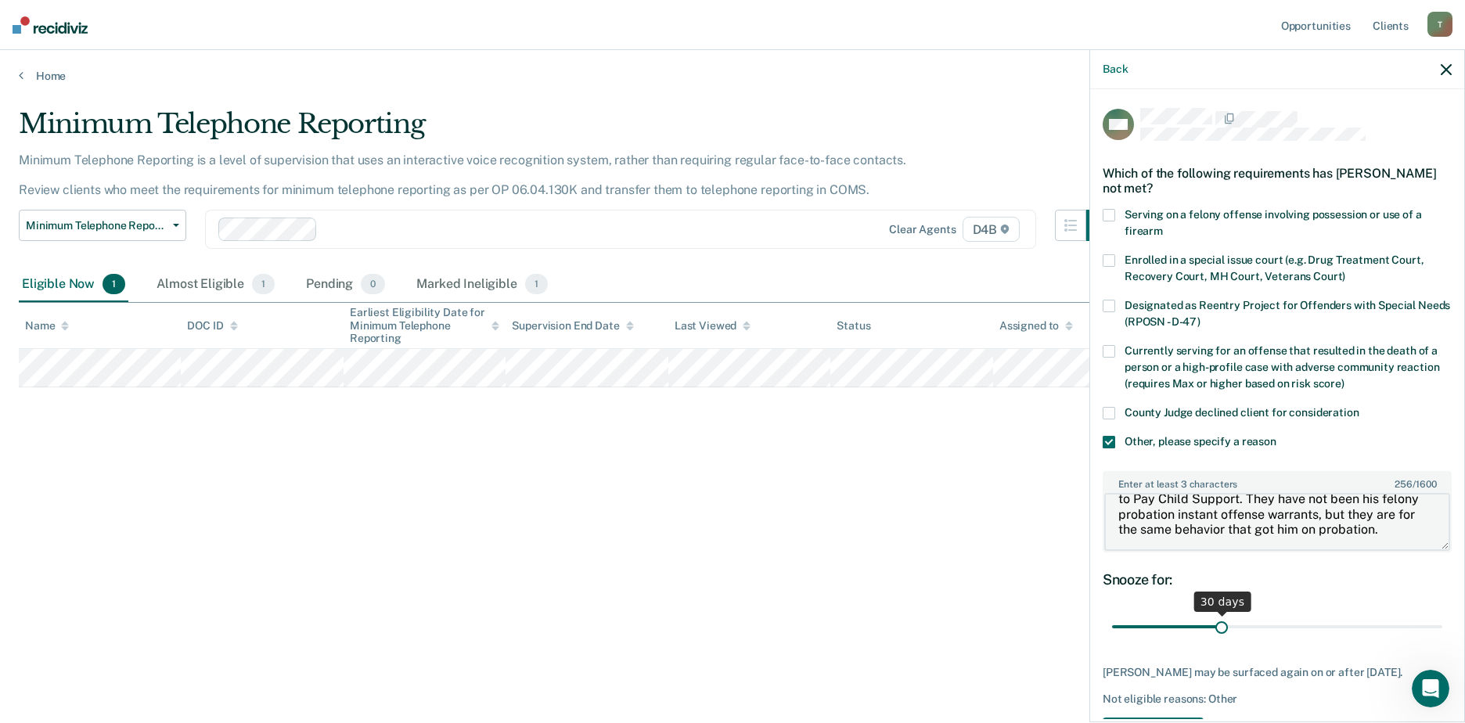
type textarea "Defendant has had several arrests during the last 6 months, due to FOC warrants…"
drag, startPoint x: 1216, startPoint y: 630, endPoint x: 1425, endPoint y: 639, distance: 209.2
type input "90"
click at [1425, 639] on input "range" at bounding box center [1277, 627] width 330 height 27
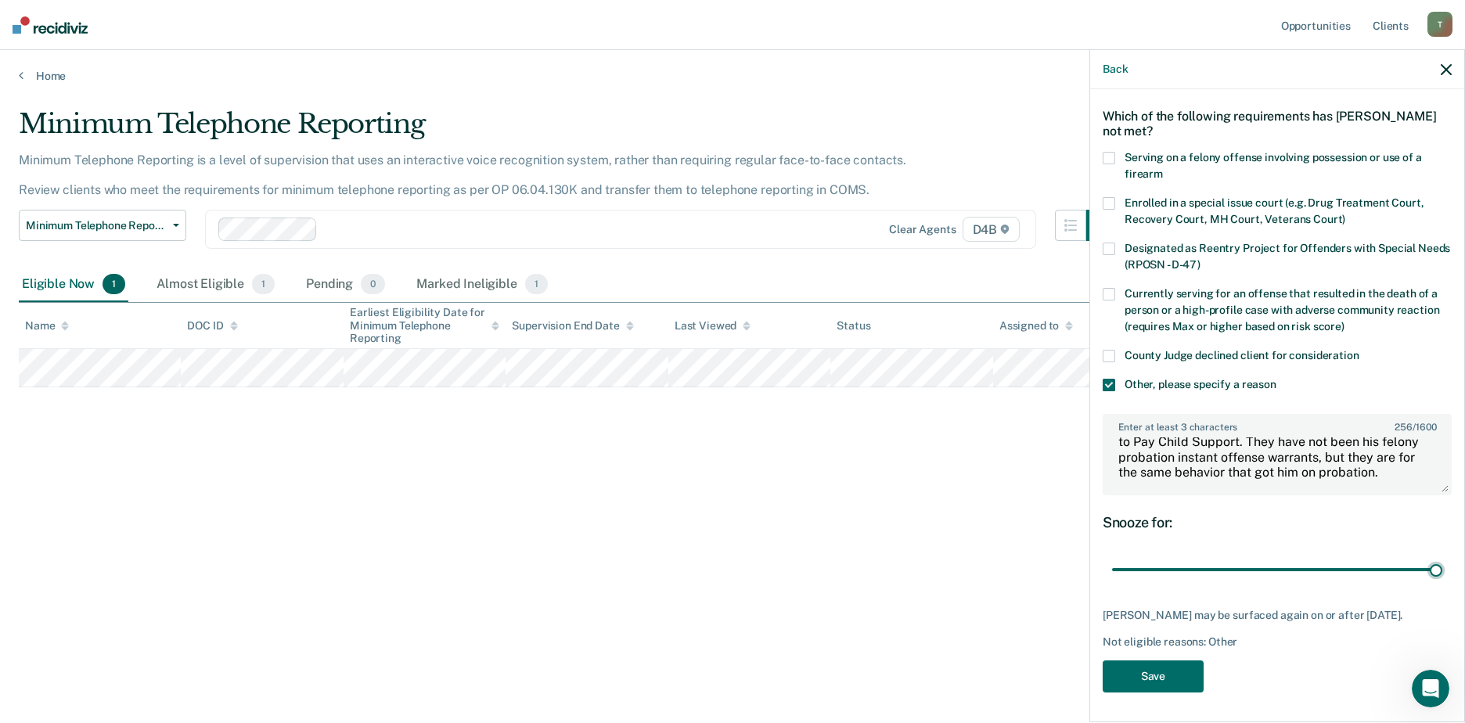
scroll to position [0, 0]
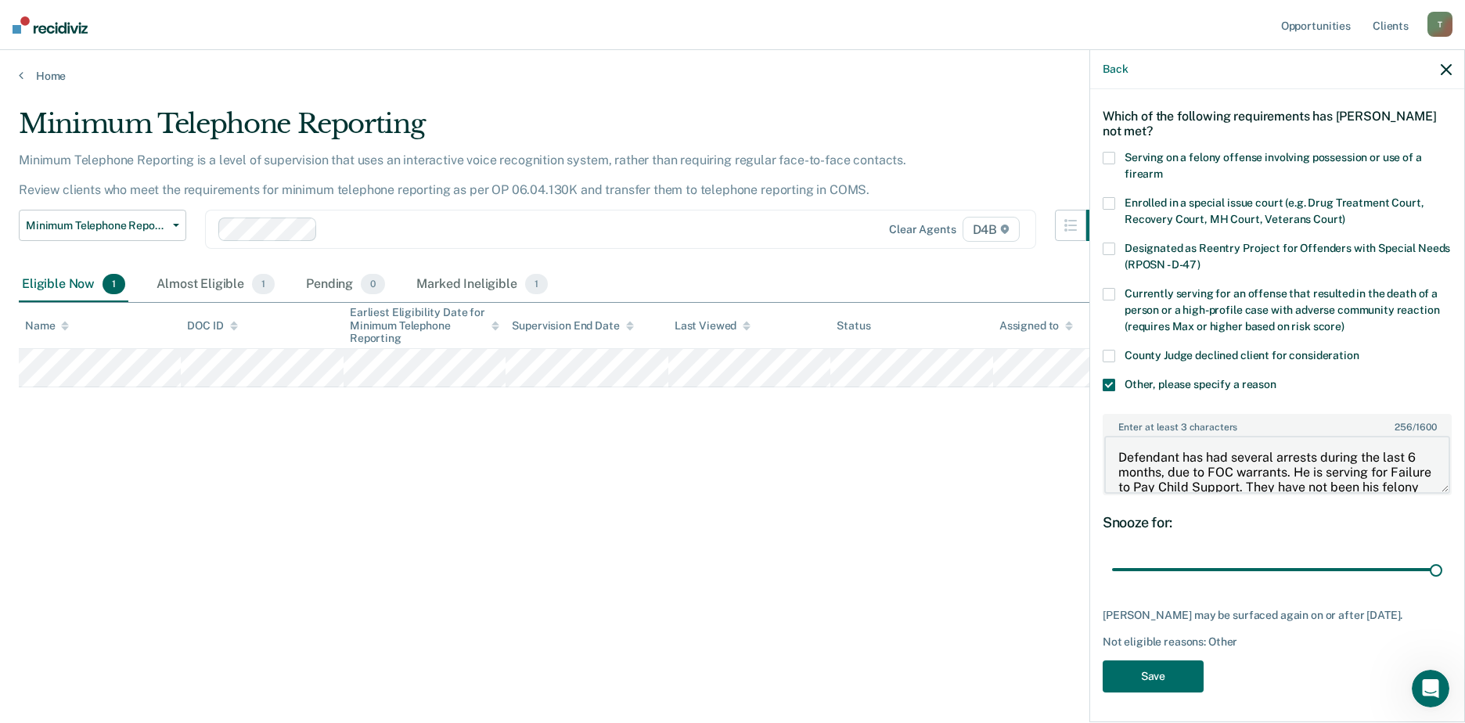
click at [1121, 453] on textarea "Defendant has had several arrests during the last 6 months, due to FOC warrants…" at bounding box center [1277, 465] width 346 height 58
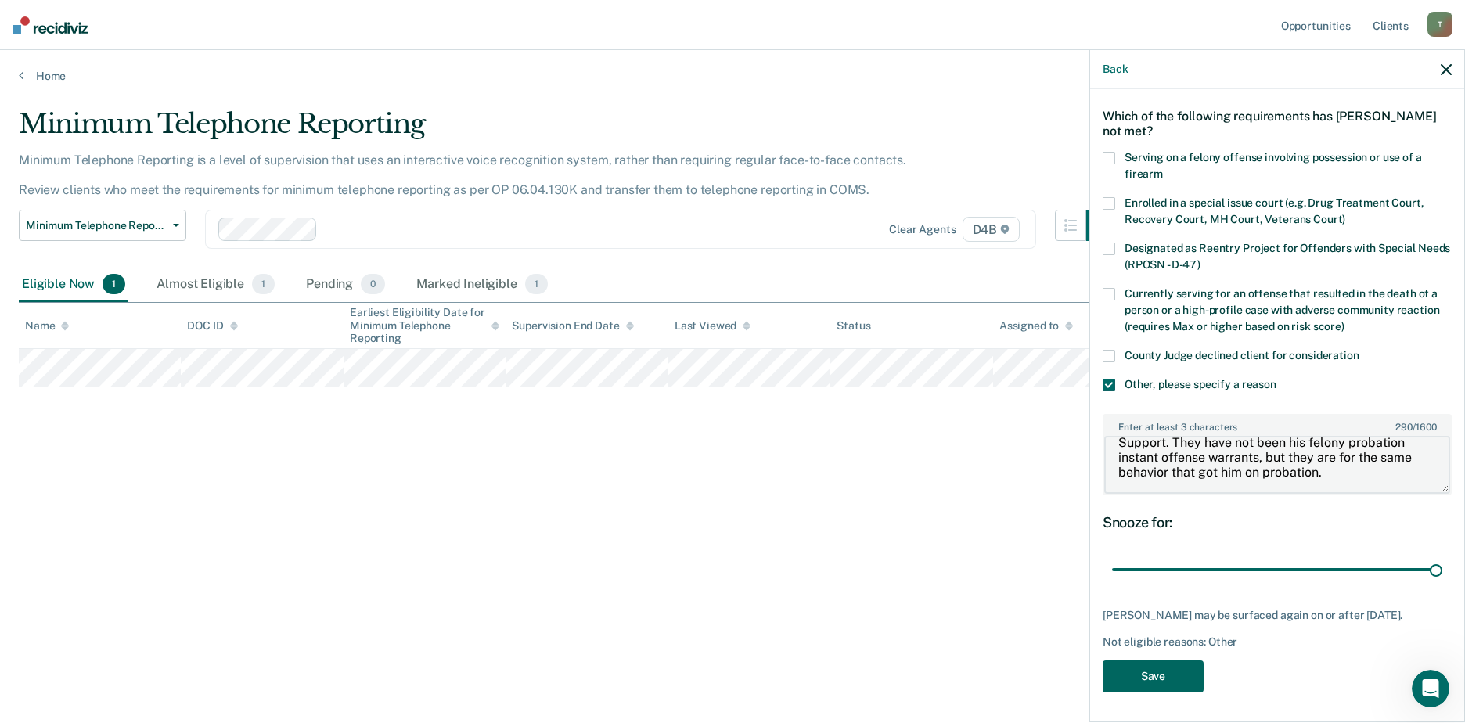
type textarea "No violations as of yet. However, defendant has had several arrests during the …"
click at [1187, 669] on button "Save" at bounding box center [1153, 677] width 101 height 32
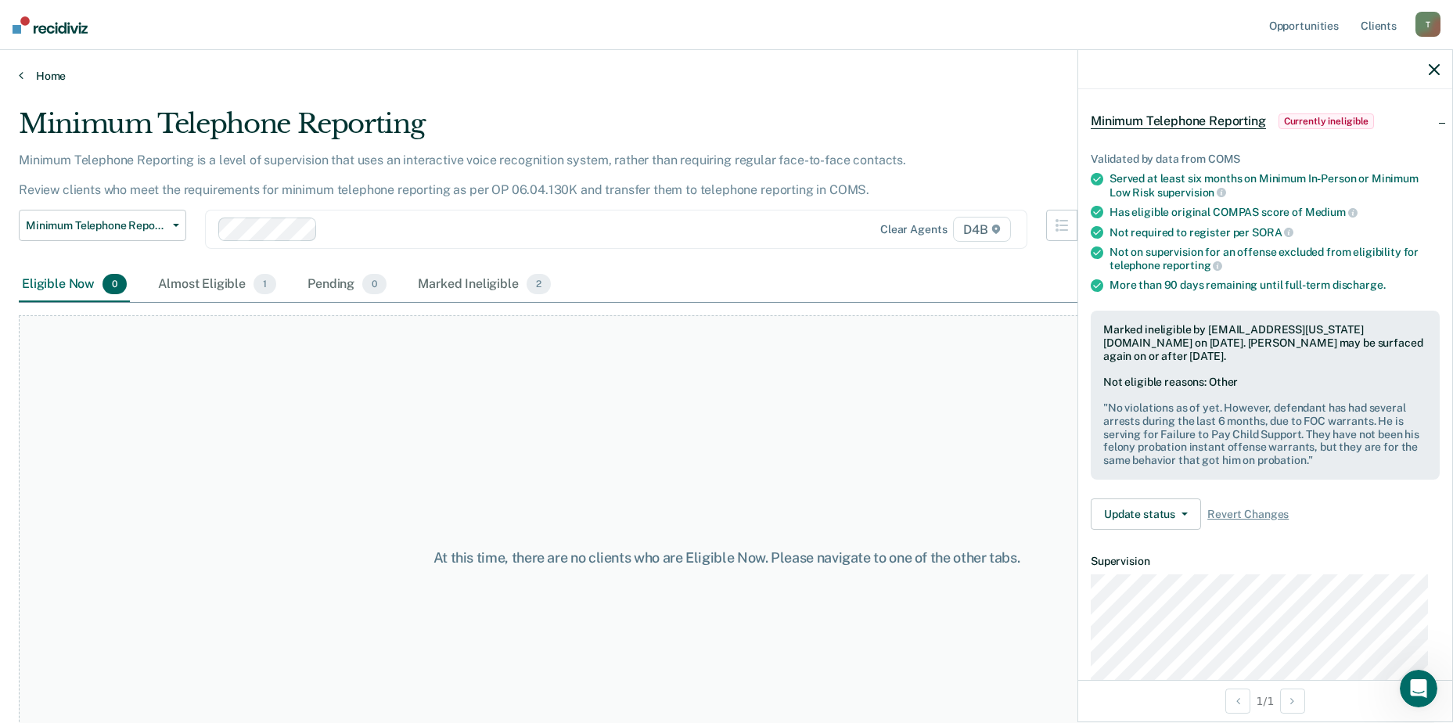
click at [45, 73] on link "Home" at bounding box center [727, 76] width 1416 height 14
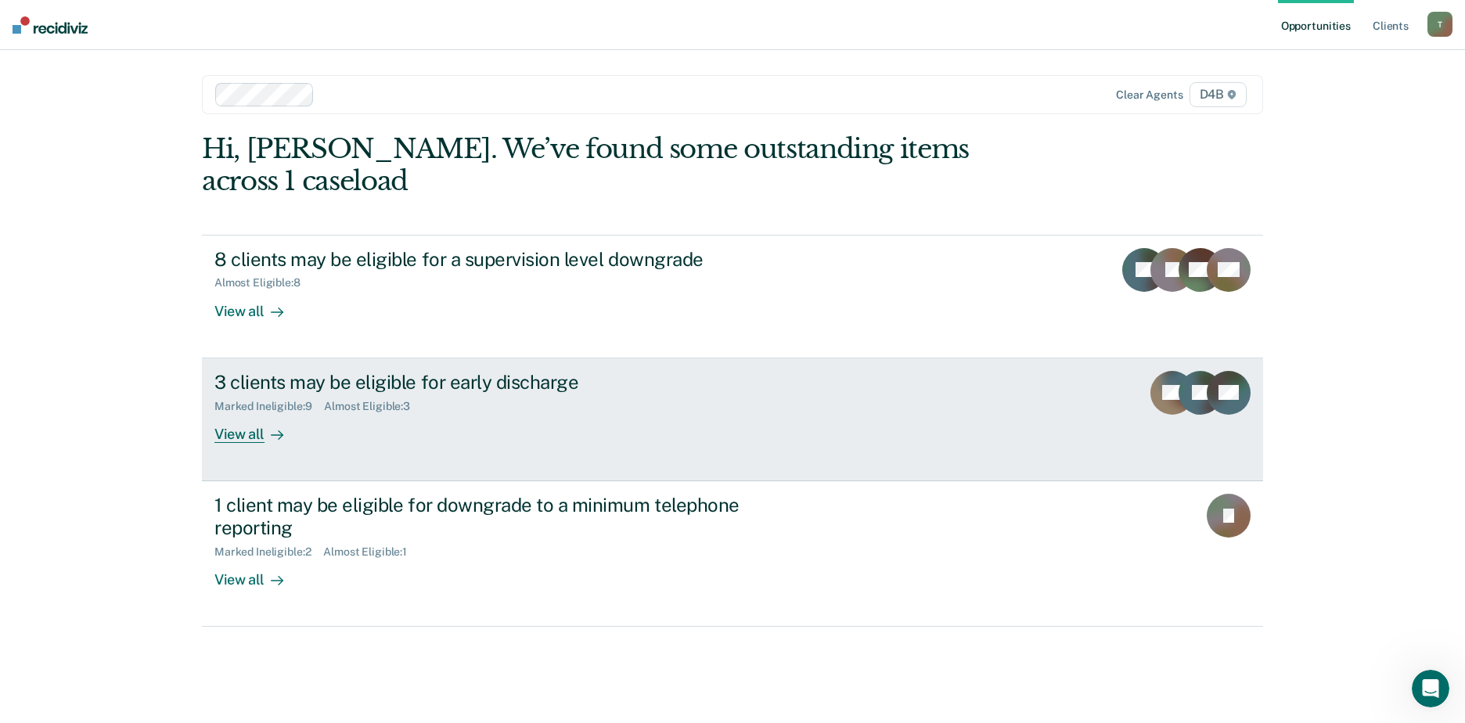
click at [371, 400] on div "Almost Eligible : 3" at bounding box center [373, 406] width 99 height 13
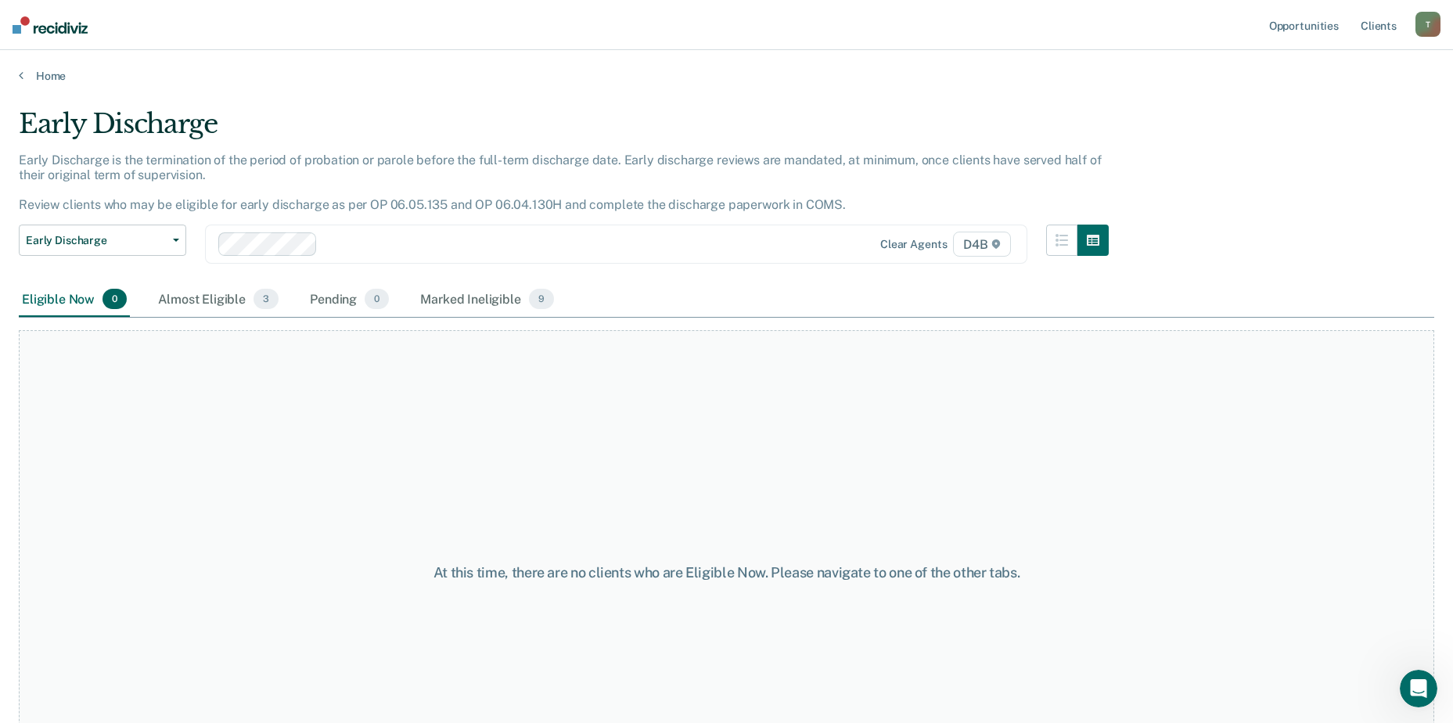
click at [49, 67] on div "Home" at bounding box center [726, 66] width 1453 height 33
click at [45, 77] on link "Home" at bounding box center [727, 76] width 1416 height 14
